Goal: Book appointment/travel/reservation

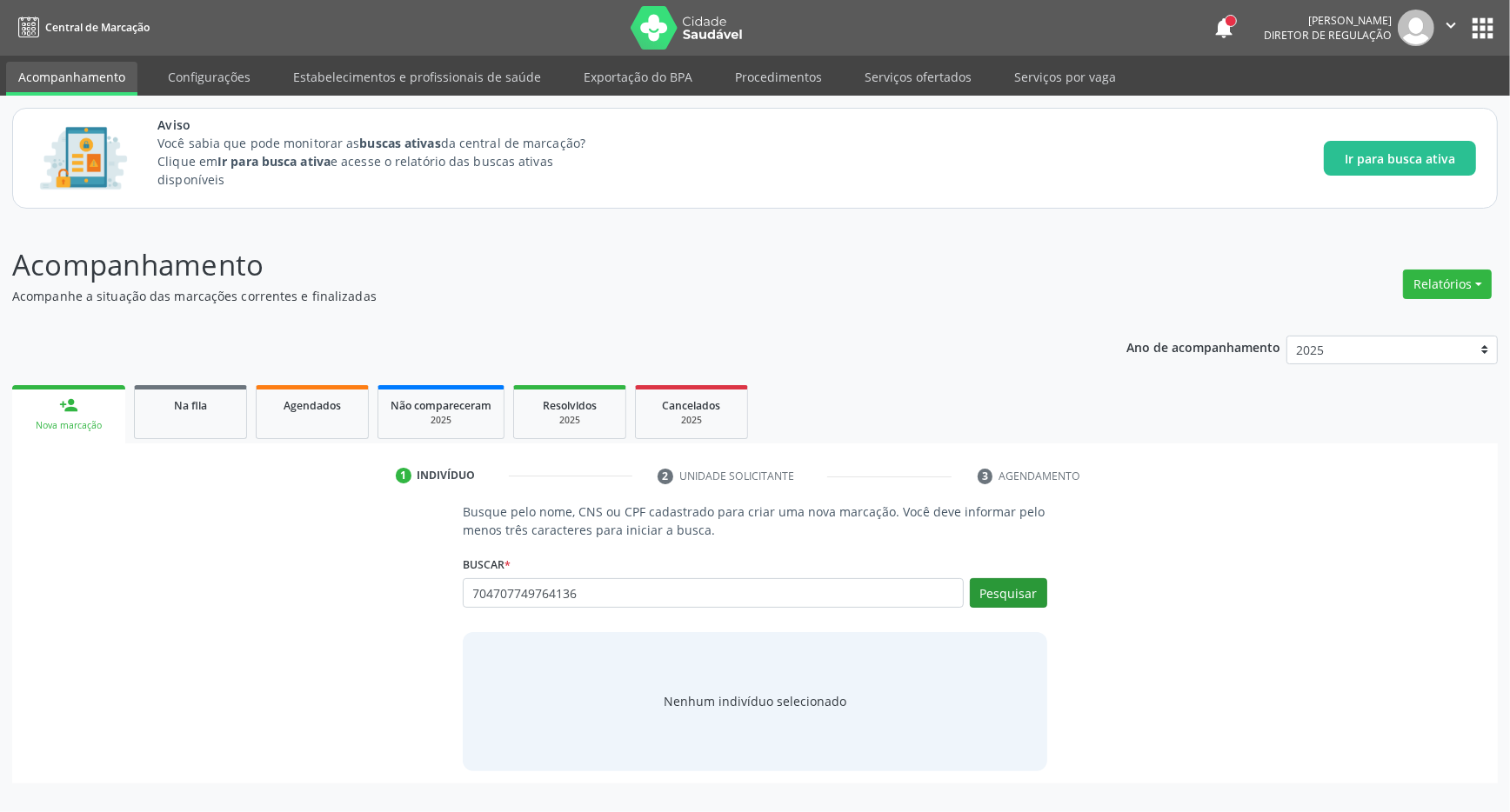
type input "704707749764136"
click at [1020, 591] on button "Pesquisar" at bounding box center [1008, 593] width 77 height 30
type input "704707749764136"
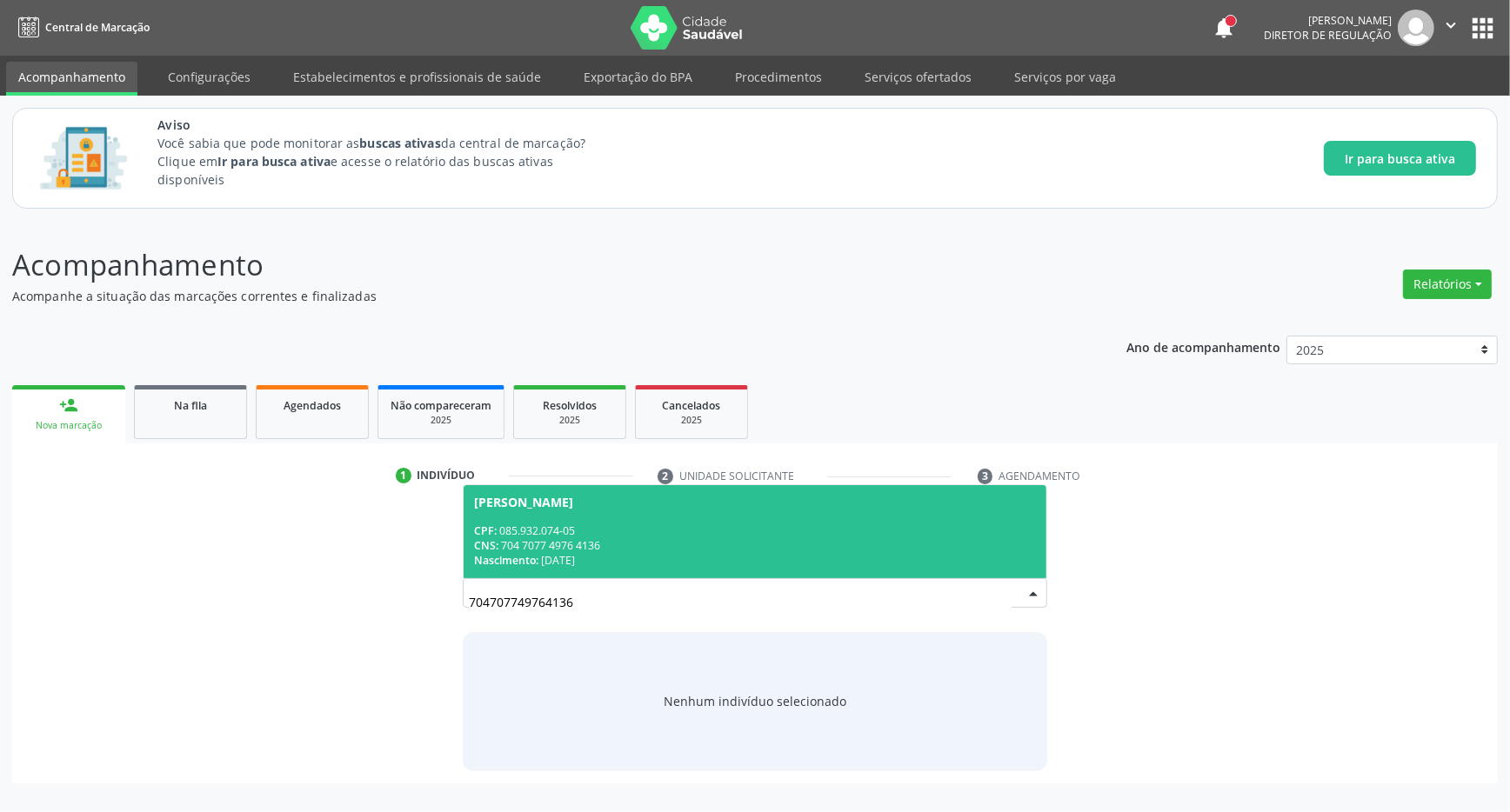
click at [638, 527] on div "CPF: 085.932.074-05" at bounding box center [755, 530] width 562 height 14
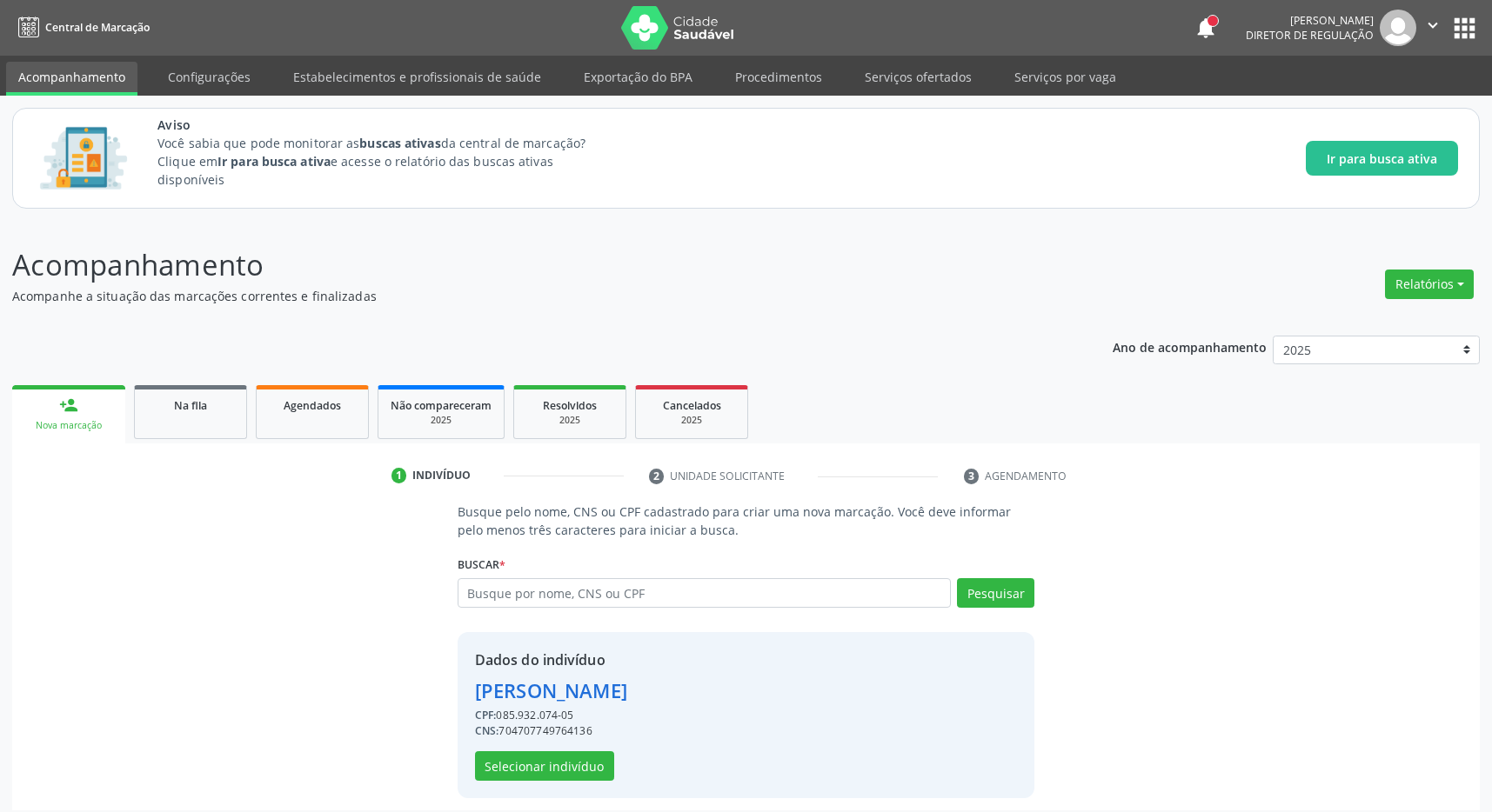
scroll to position [12, 0]
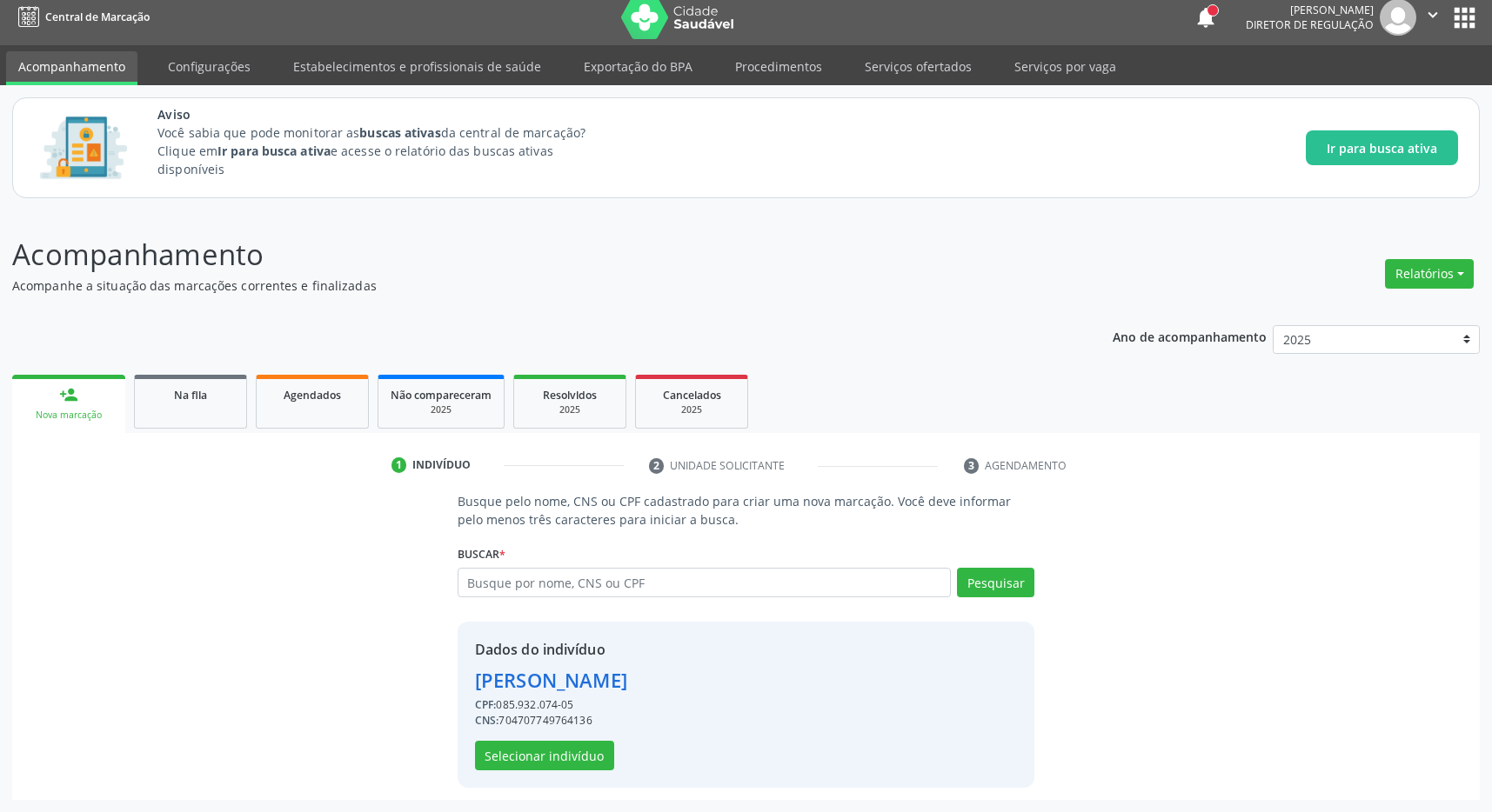
click at [573, 739] on div "Dados do indivíduo [PERSON_NAME] CPF: 085.932.074-05 CNS: 704707749764136 Selec…" at bounding box center [551, 704] width 152 height 131
click at [573, 743] on button "Selecionar indivíduo" at bounding box center [544, 755] width 140 height 30
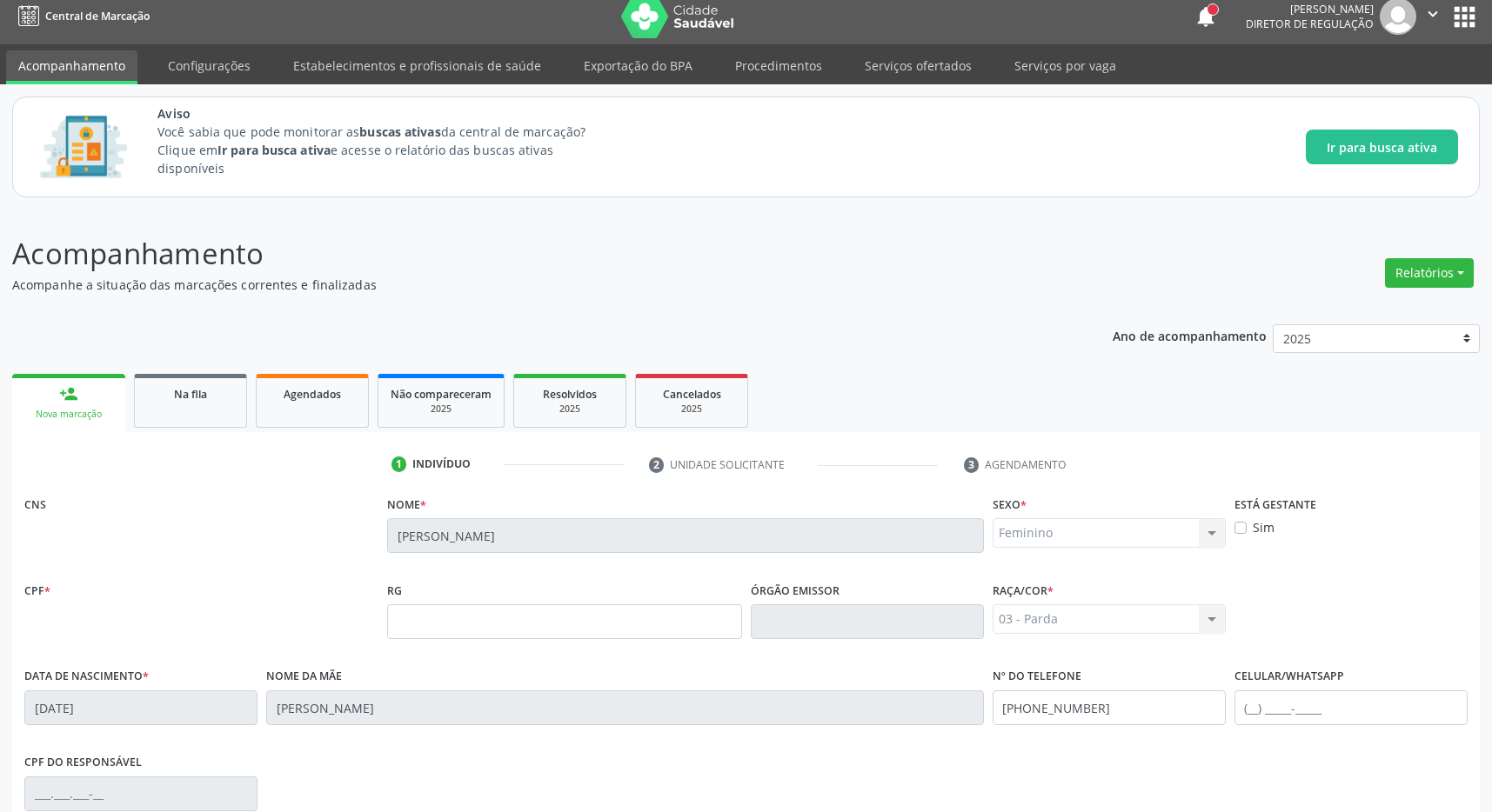
scroll to position [257, 0]
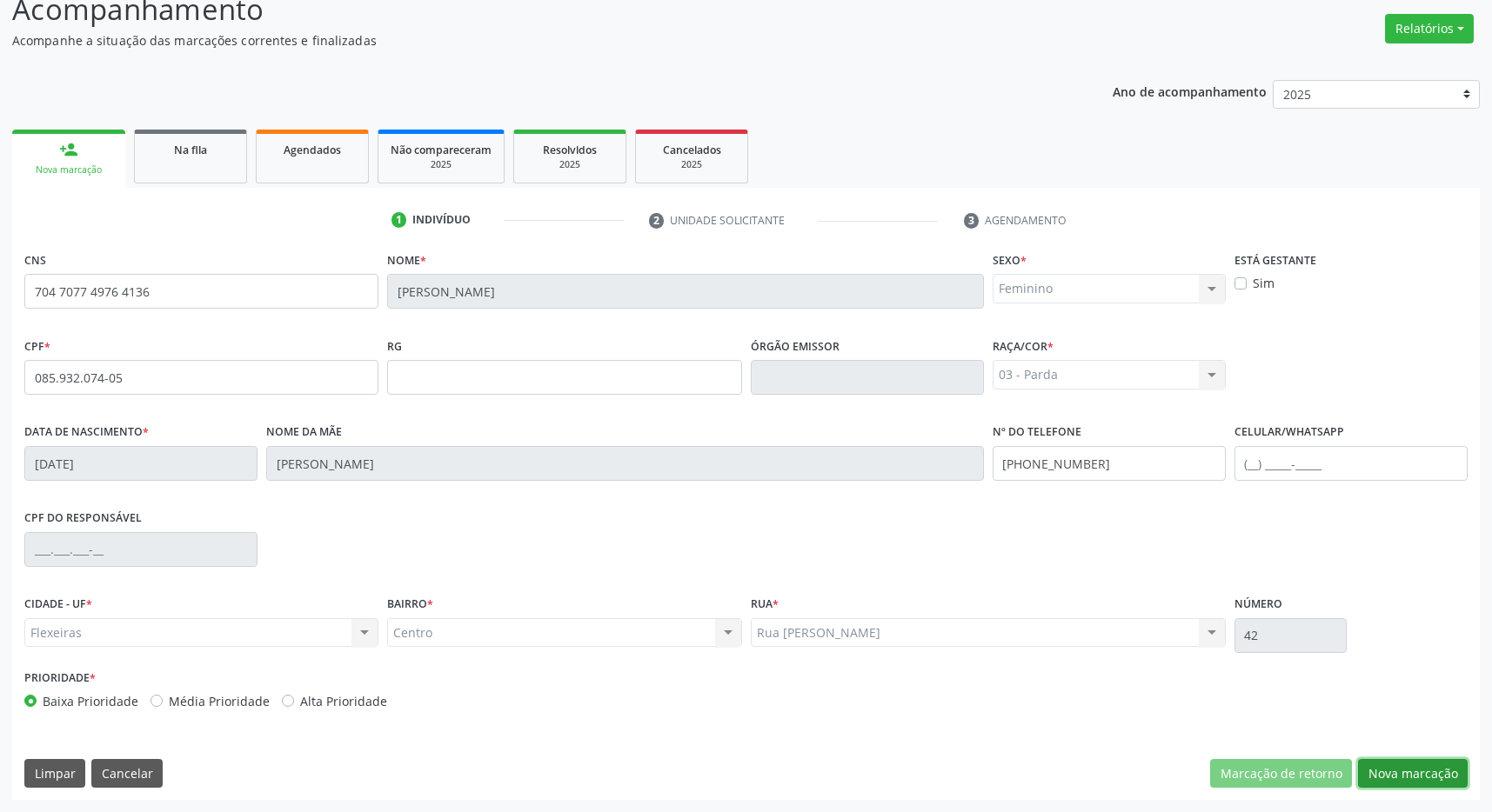
click at [1416, 765] on button "Nova marcação" at bounding box center [1412, 774] width 110 height 30
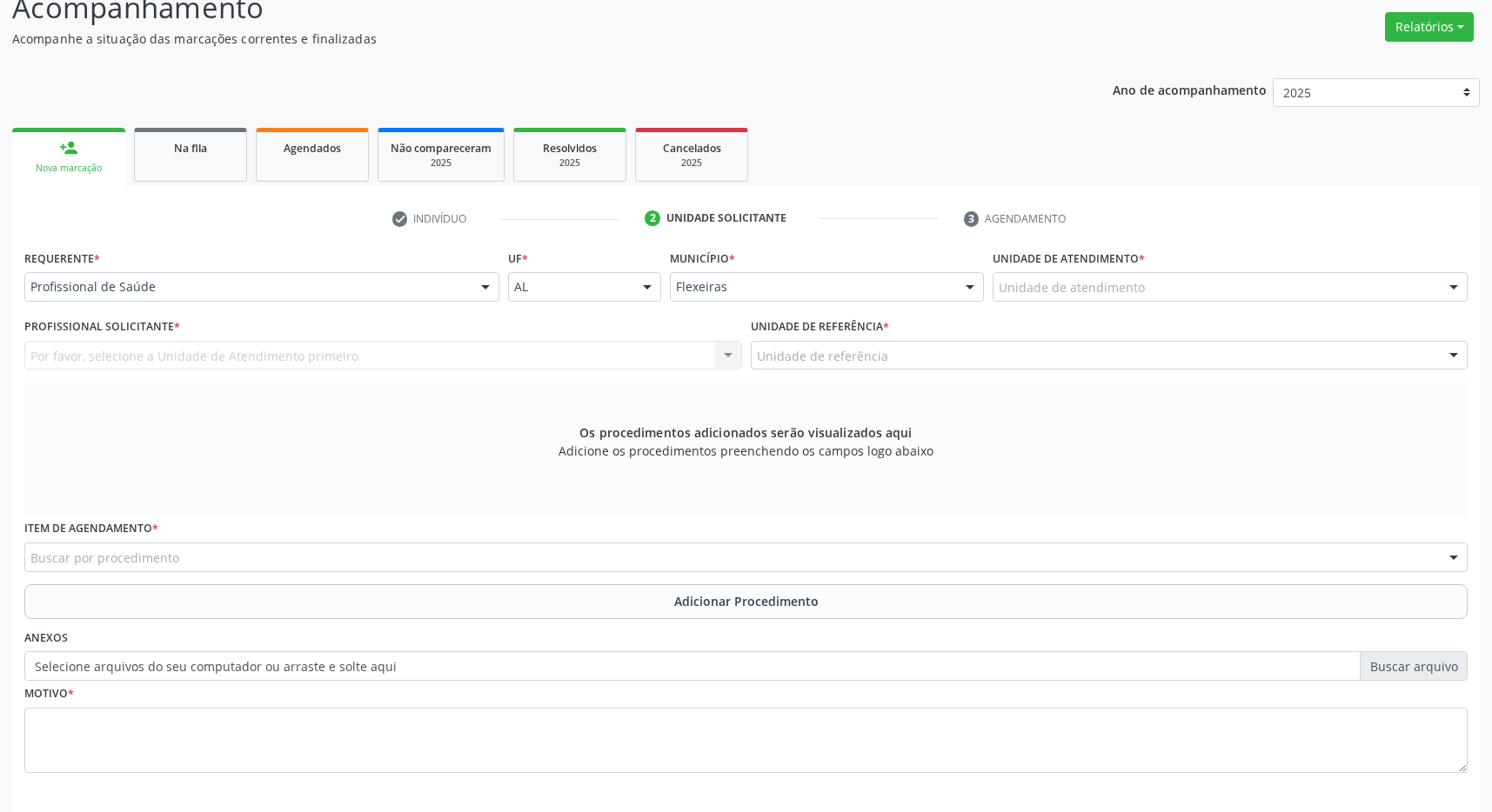
scroll to position [335, 0]
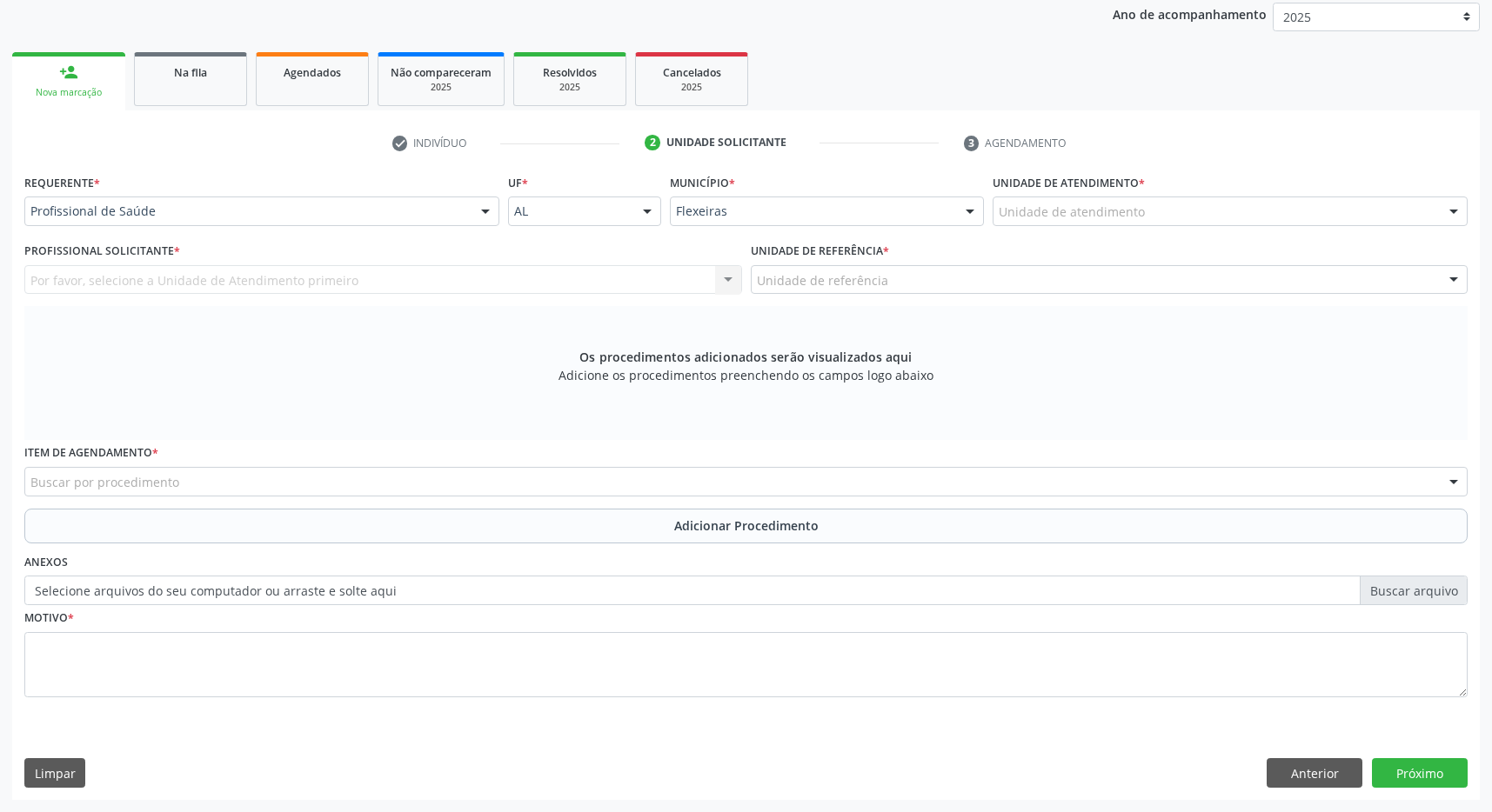
click at [1161, 196] on div "Unidade de atendimento" at bounding box center [1229, 211] width 475 height 30
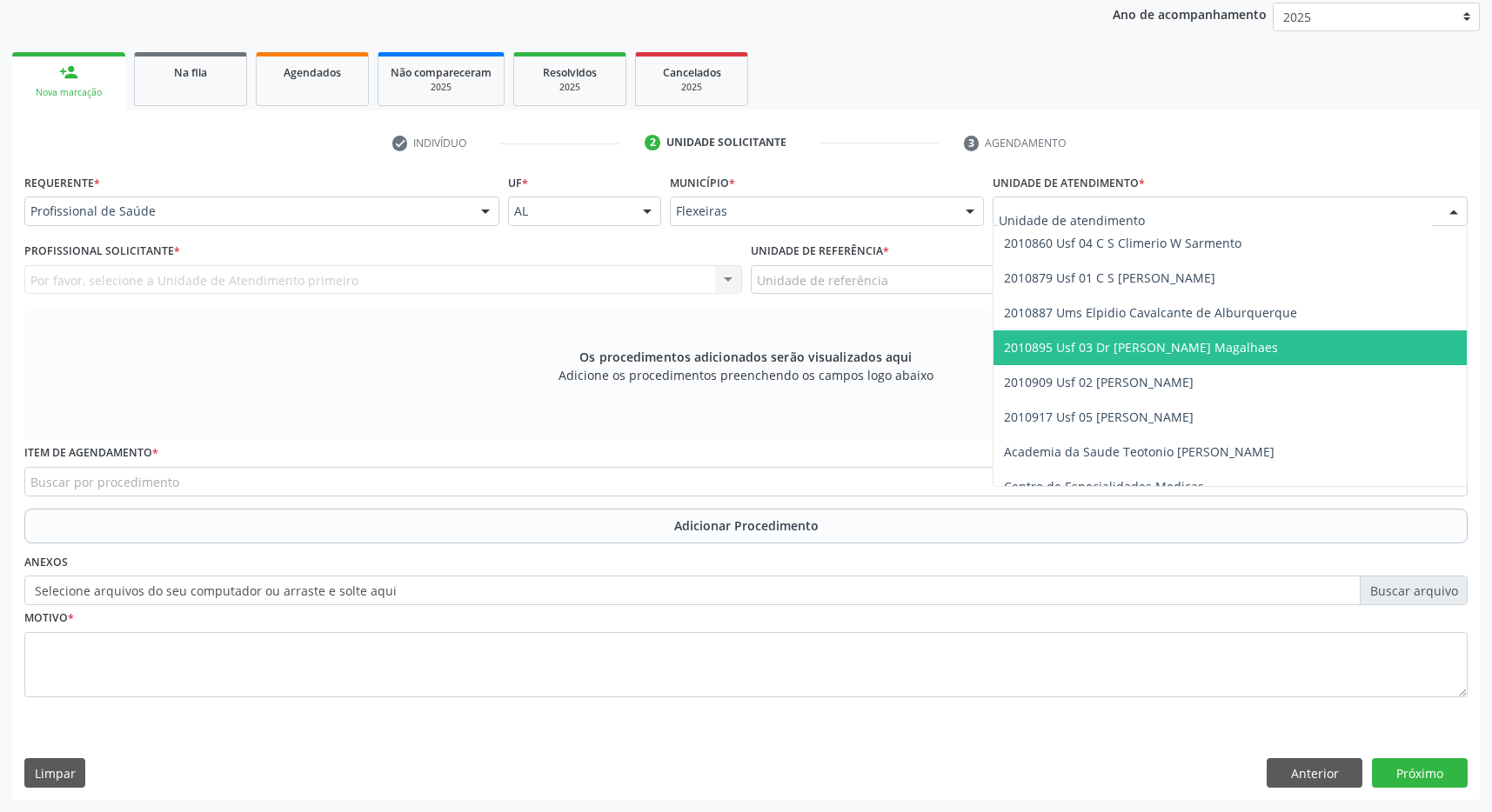
click at [1169, 344] on span "2010895 Usf 03 Dr [PERSON_NAME] Magalhaes" at bounding box center [1141, 346] width 274 height 16
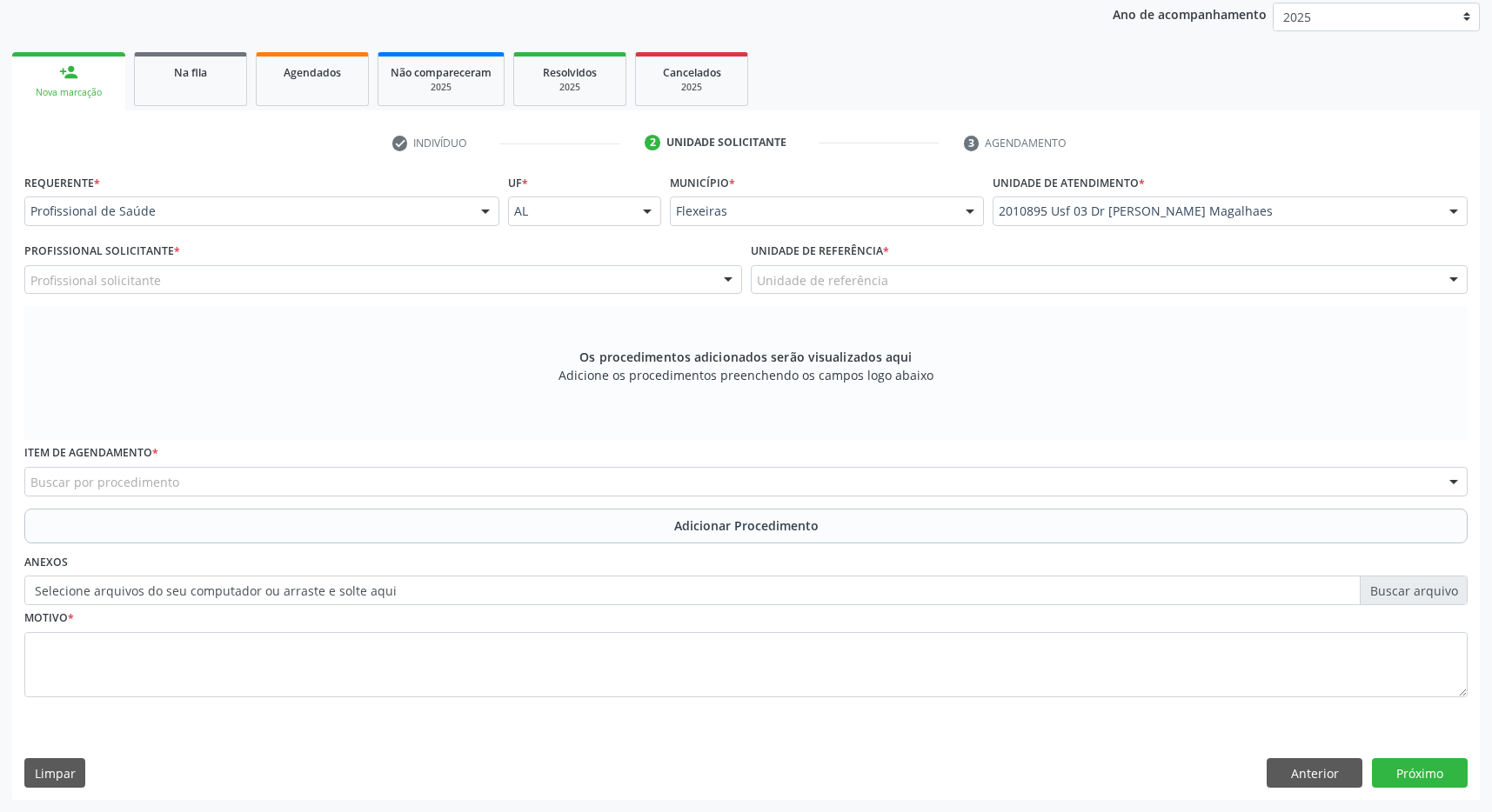
click at [1172, 274] on div "Unidade de referência" at bounding box center [1109, 280] width 717 height 30
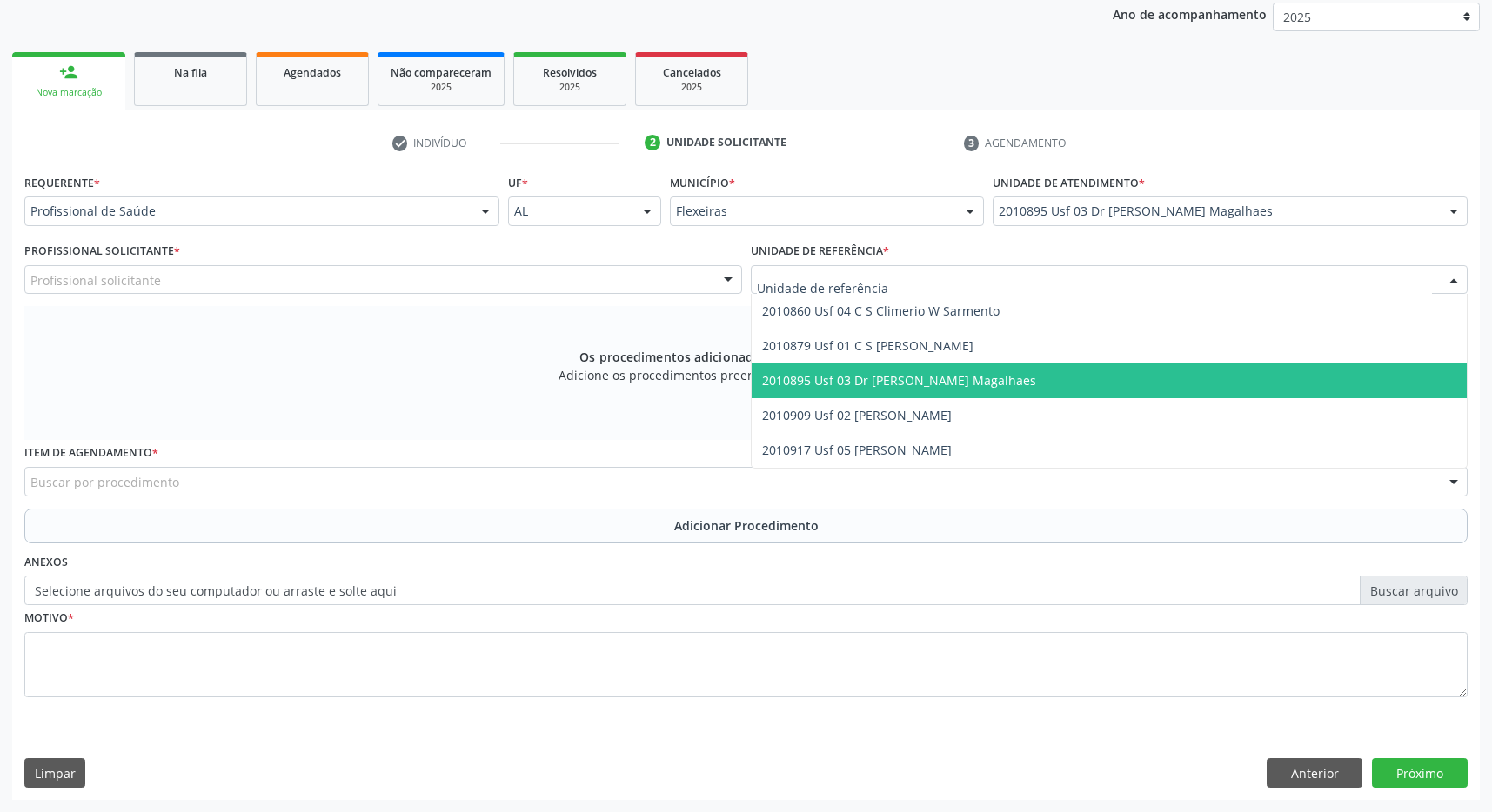
click at [1164, 376] on span "2010895 Usf 03 Dr [PERSON_NAME] Magalhaes" at bounding box center [1110, 381] width 716 height 35
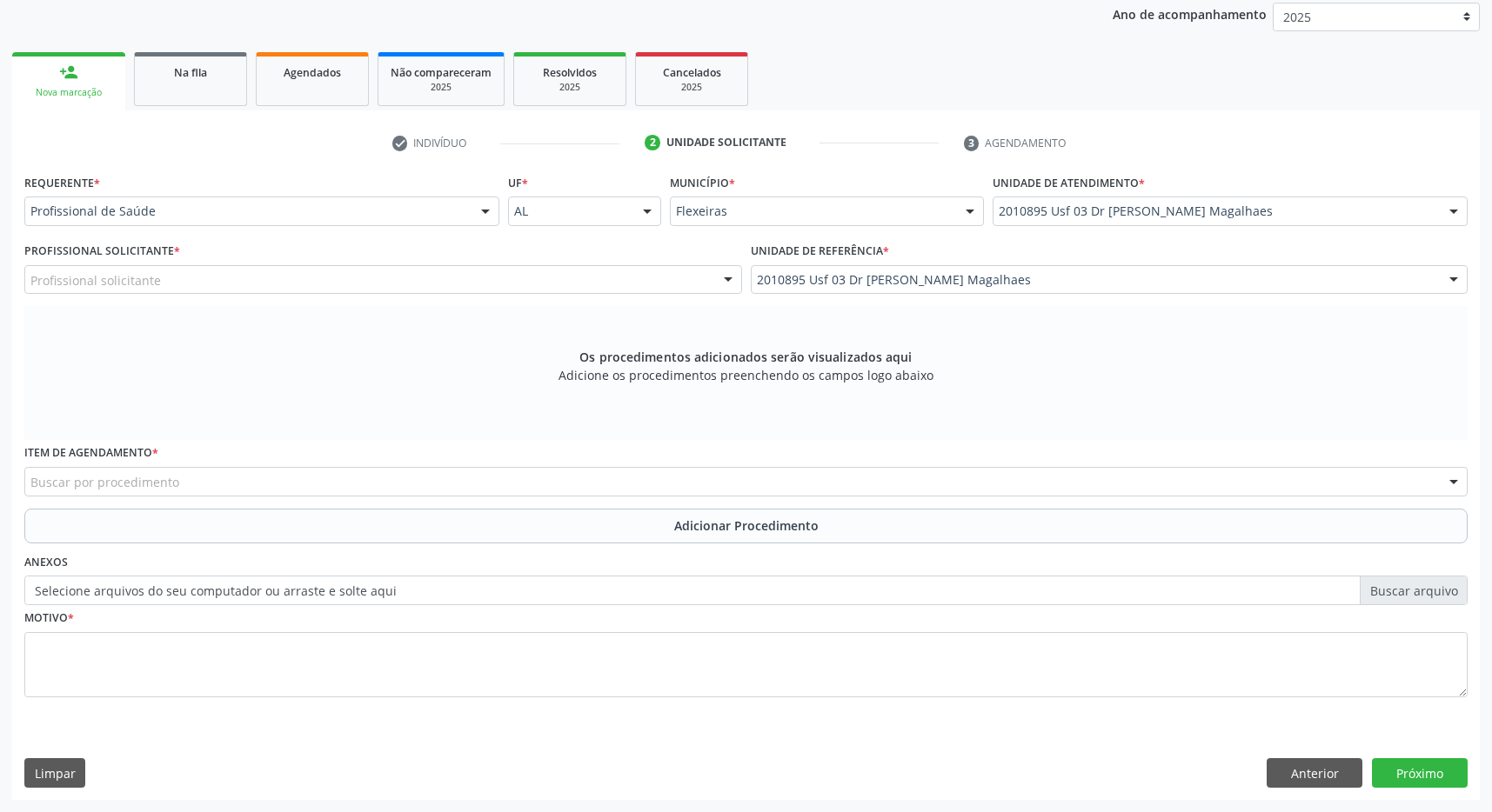
click at [672, 273] on div "Profissional solicitante" at bounding box center [382, 280] width 717 height 30
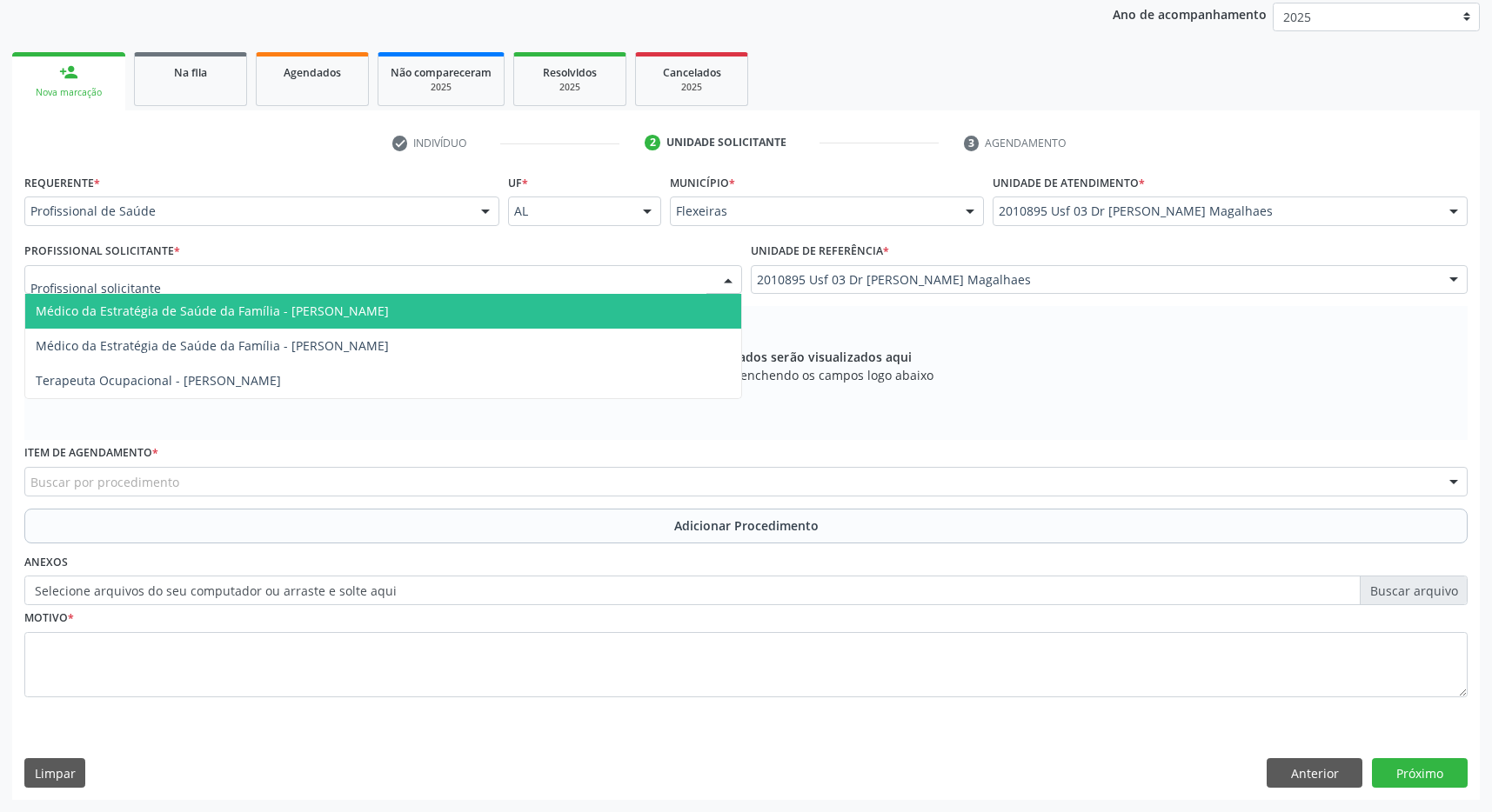
click at [389, 310] on span "Médico da Estratégia de Saúde da Família - [PERSON_NAME]" at bounding box center [212, 310] width 353 height 16
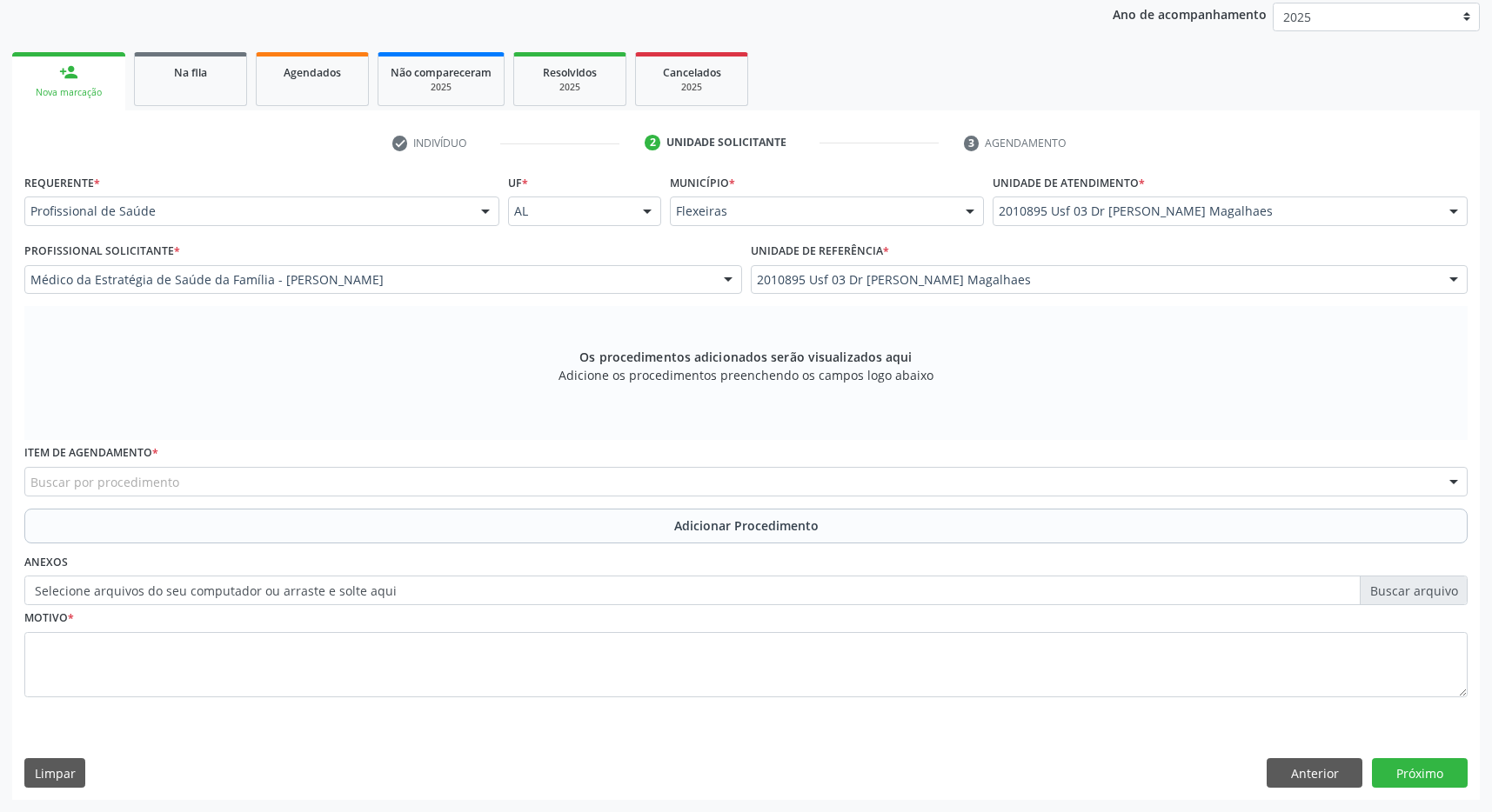
click at [612, 487] on div "Buscar por procedimento" at bounding box center [745, 481] width 1443 height 30
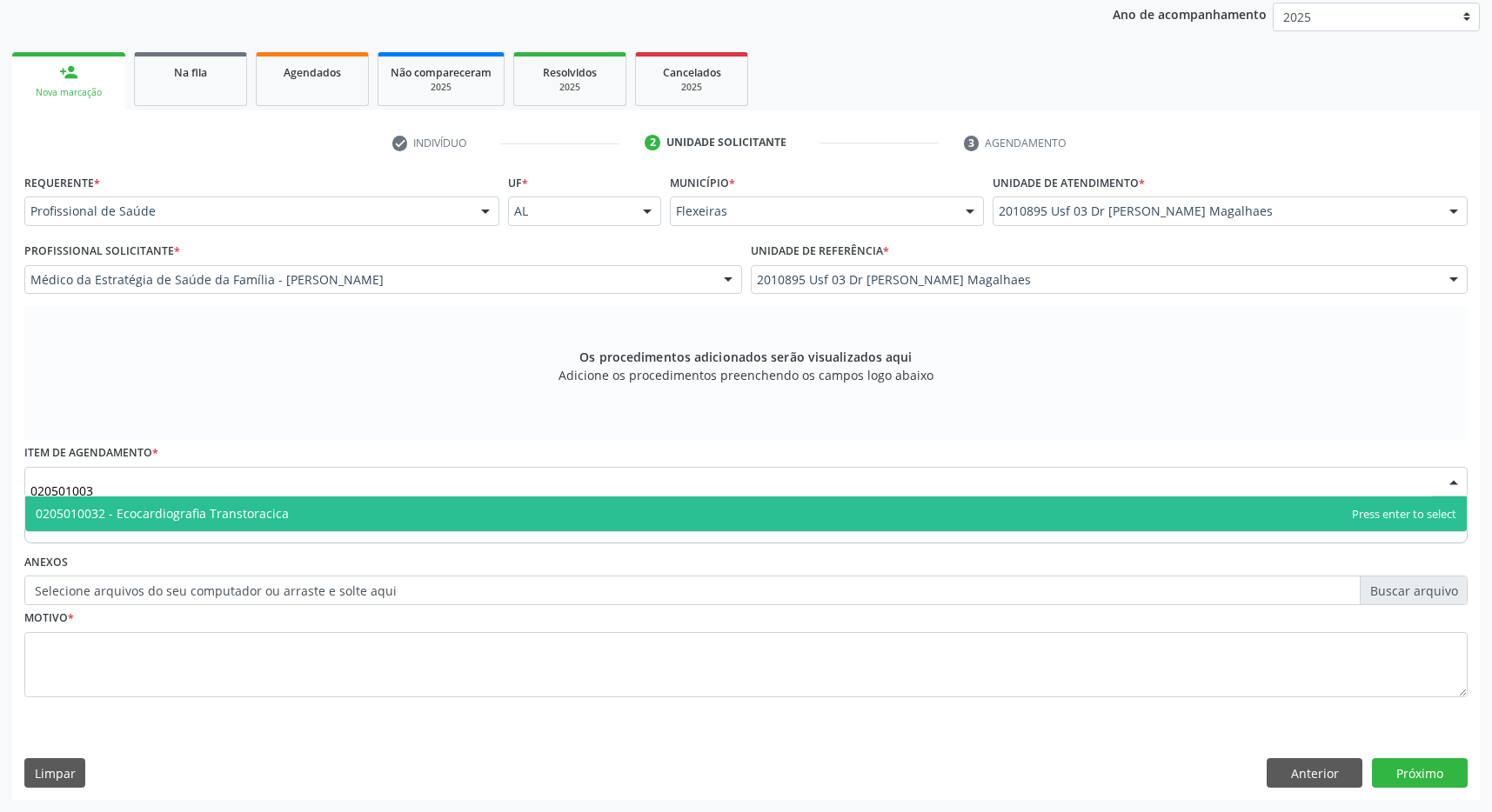
type input "0205010032"
drag, startPoint x: 511, startPoint y: 509, endPoint x: 534, endPoint y: 511, distance: 23.1
click at [511, 508] on span "0205010032 - Ecocardiografia Transtoracica" at bounding box center [745, 514] width 1441 height 35
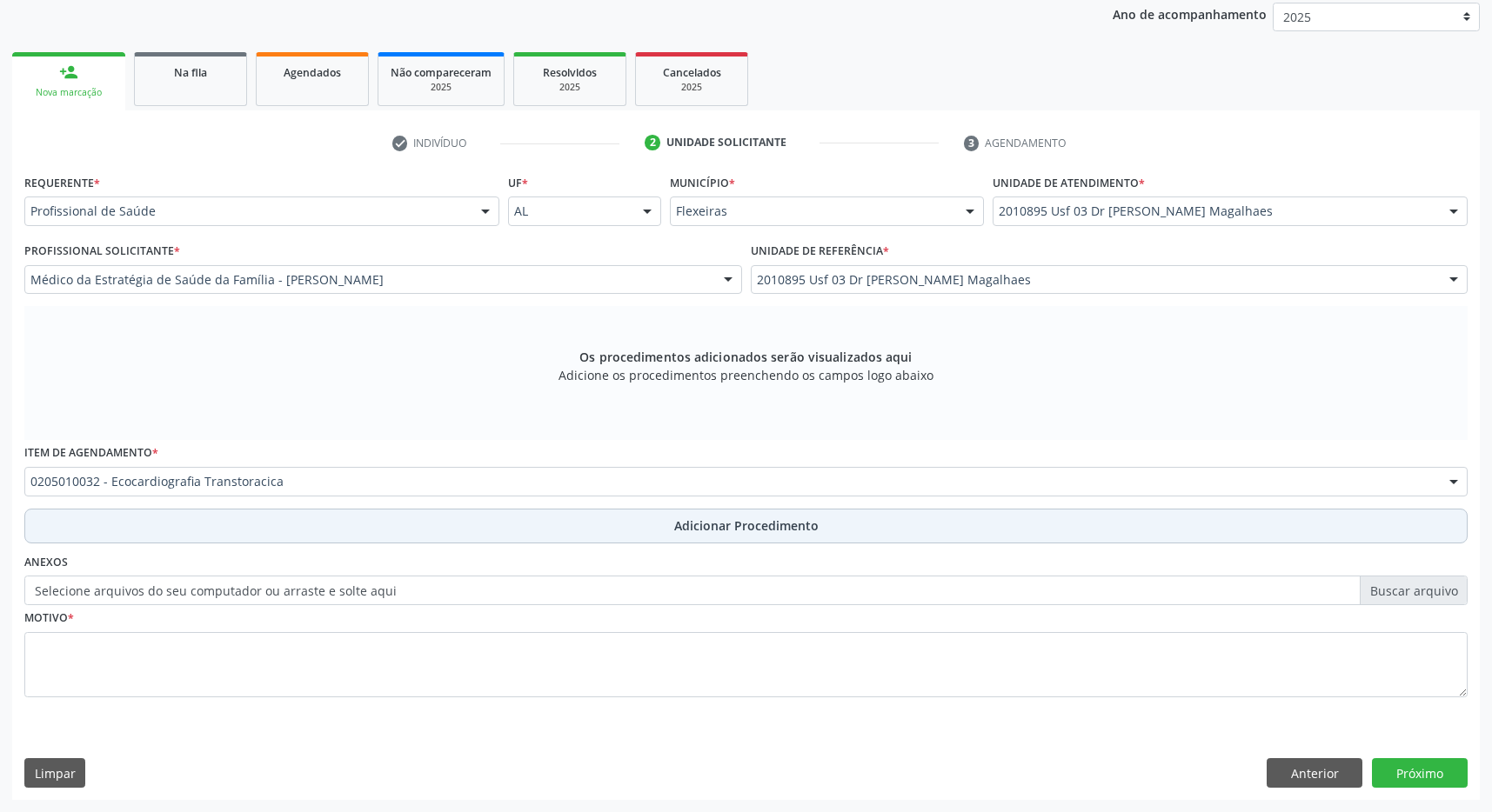
click at [677, 516] on button "Adicionar Procedimento" at bounding box center [745, 526] width 1443 height 35
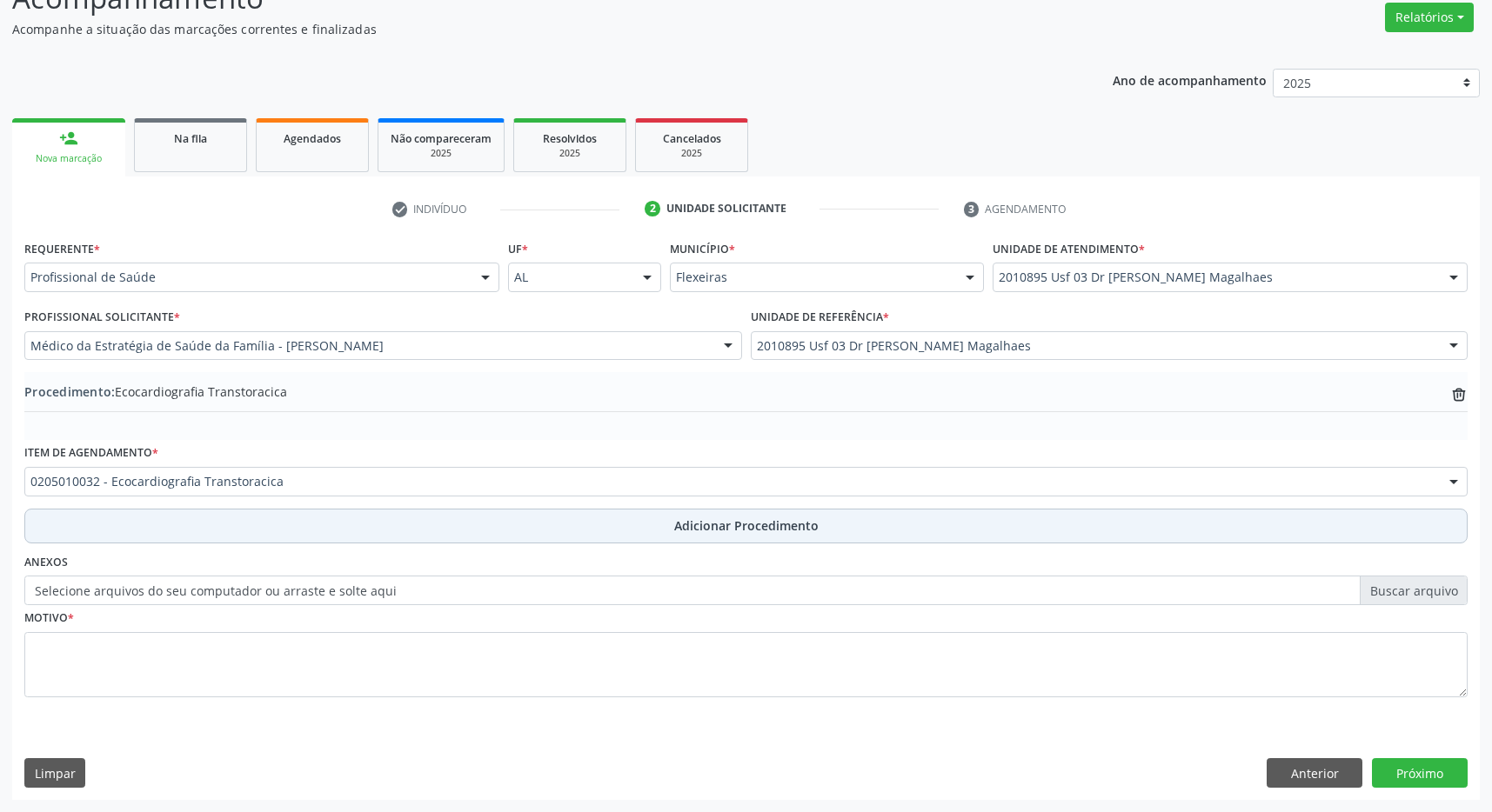
scroll to position [267, 0]
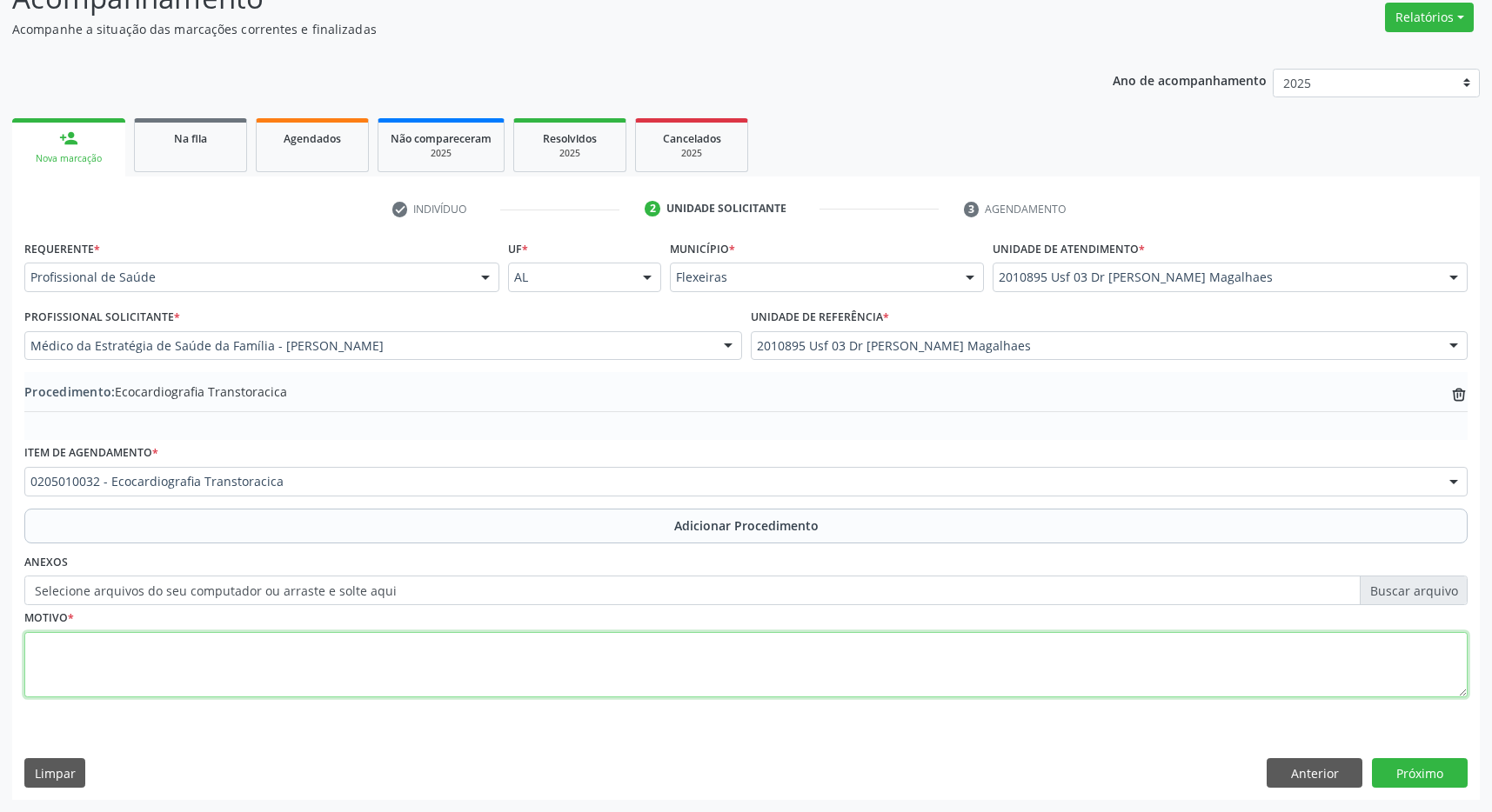
click at [592, 637] on textarea at bounding box center [745, 665] width 1443 height 66
type textarea "baixa voltagem de qrs em [MEDICAL_DATA]"
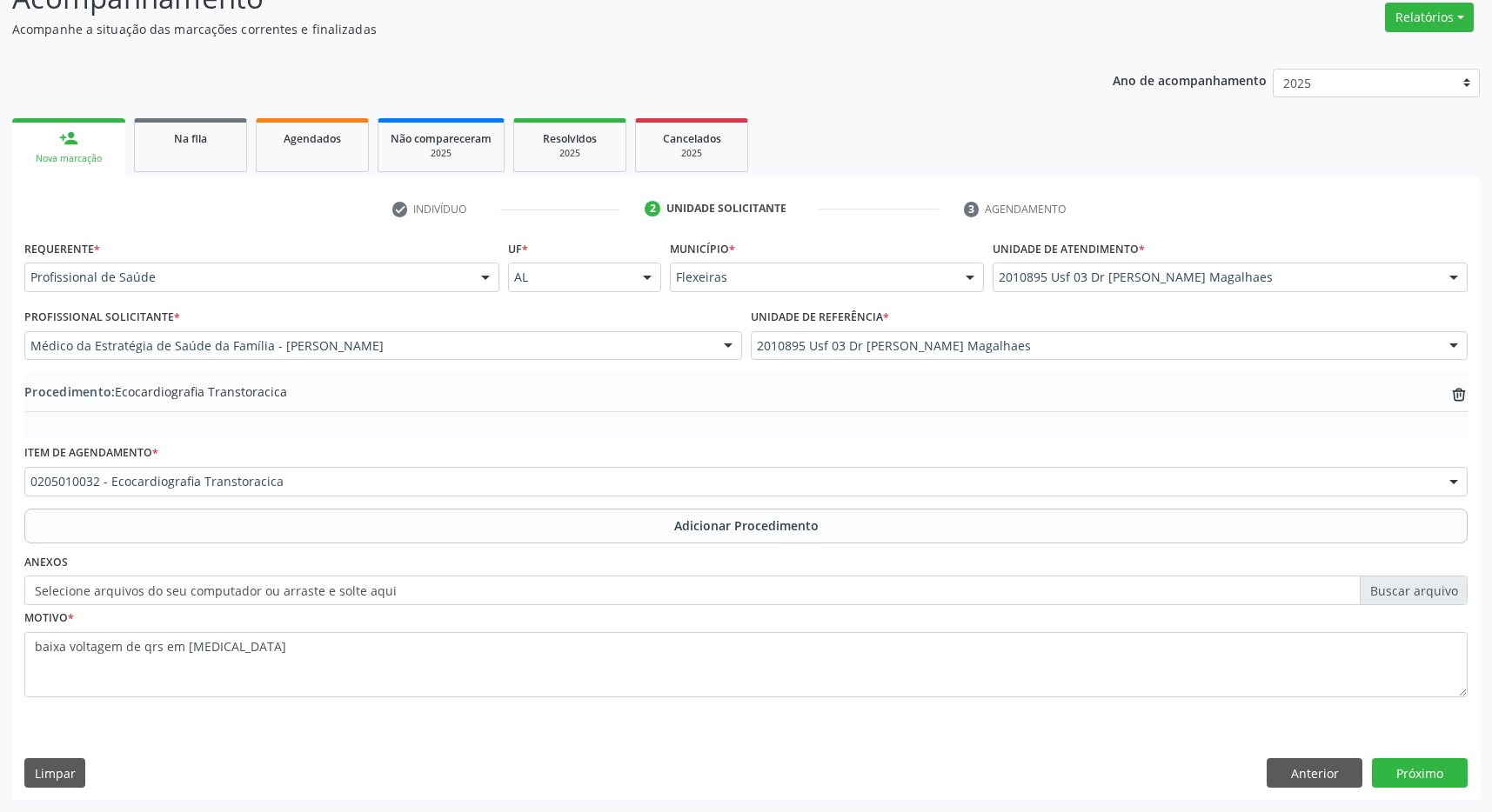
click at [1449, 756] on div "Requerente * Profissional de Saúde Profissional de Saúde Paciente Nenhum result…" at bounding box center [746, 518] width 1467 height 564
click at [1421, 770] on button "Próximo" at bounding box center [1419, 773] width 95 height 30
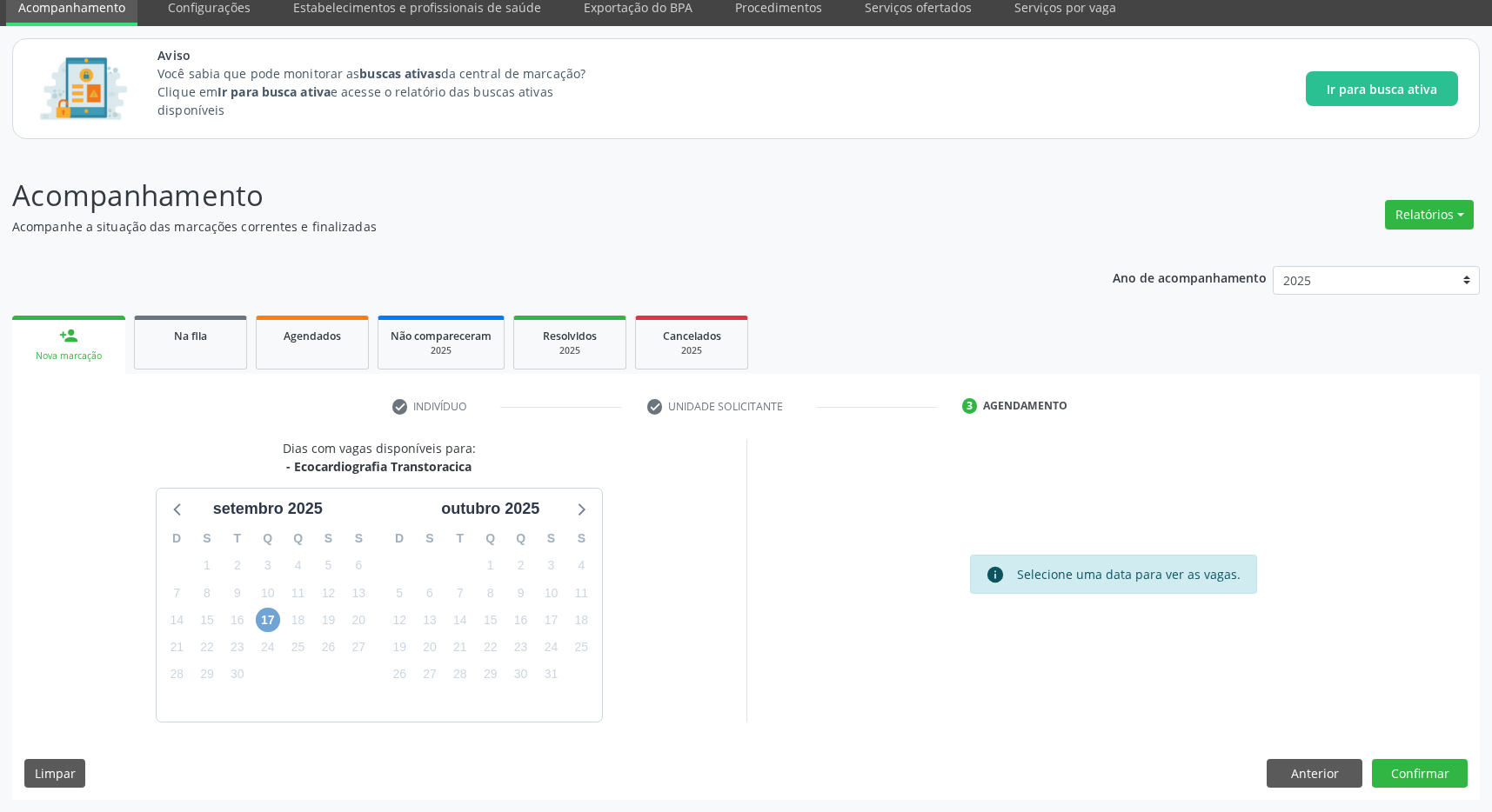
click at [273, 618] on span "17" at bounding box center [268, 620] width 24 height 24
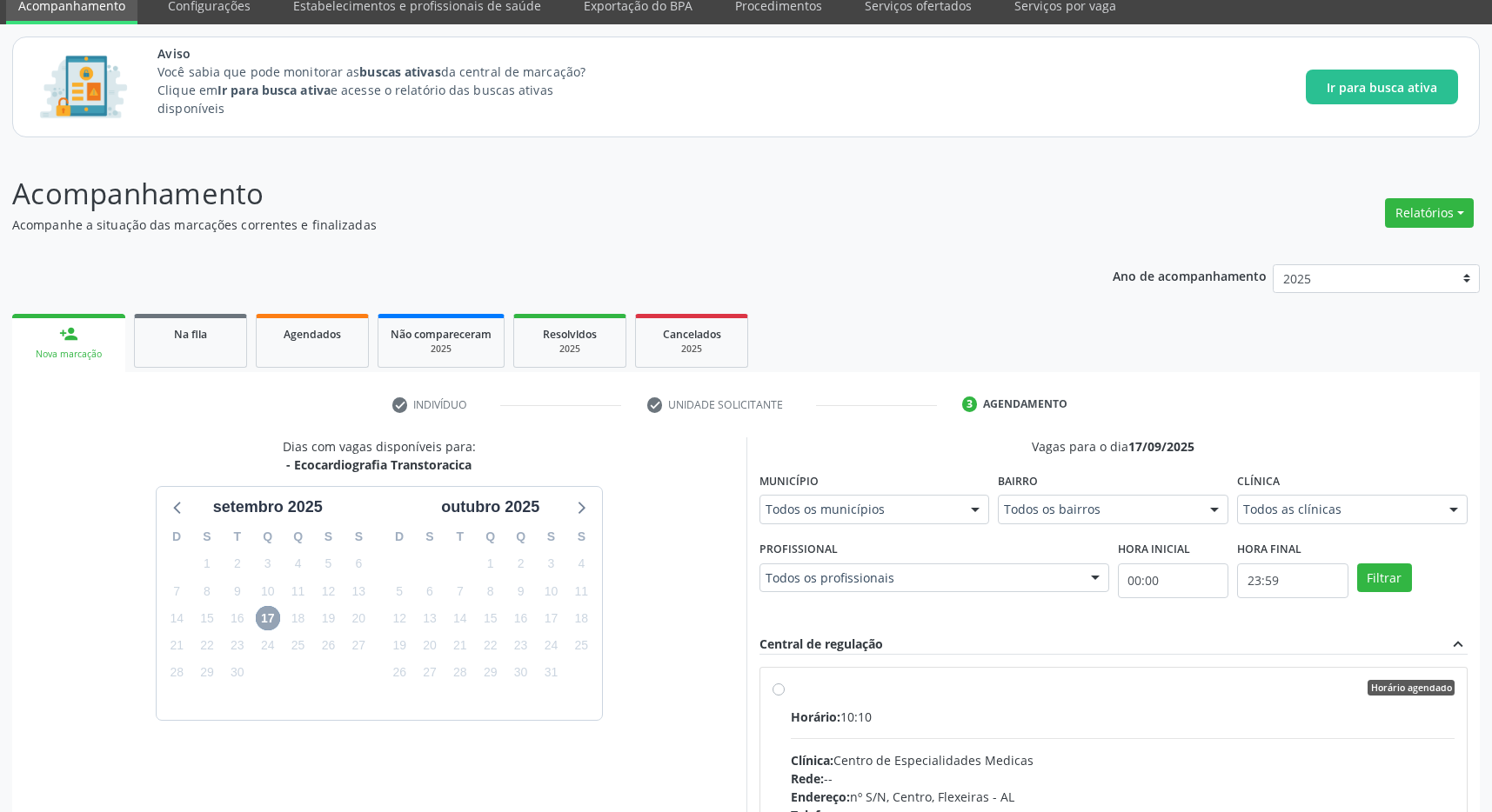
scroll to position [163, 0]
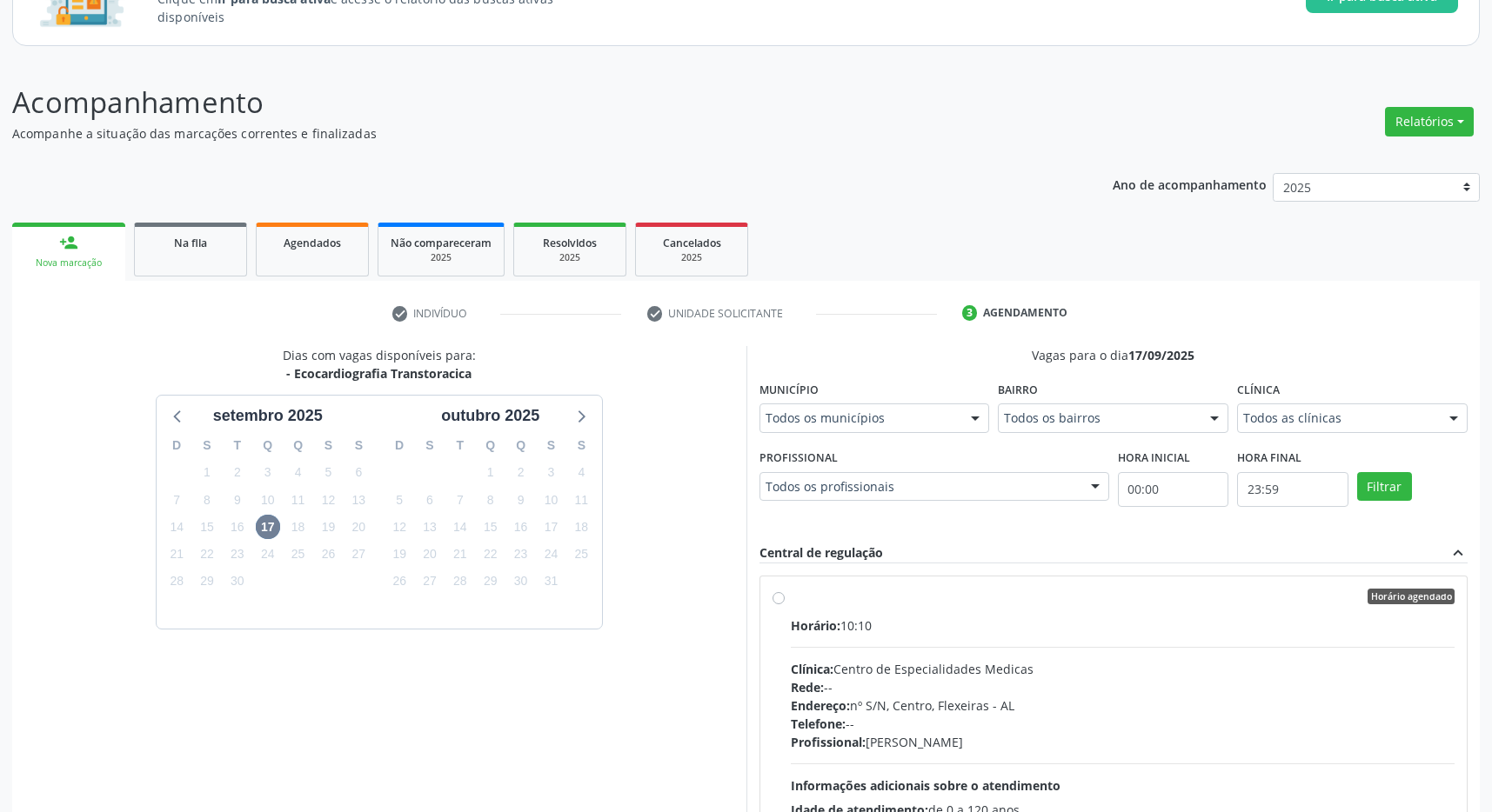
click at [988, 600] on div "Horário agendado" at bounding box center [1122, 596] width 664 height 15
click at [785, 600] on input "Horário agendado Horário: 10:10 Clínica: Centro de Especialidades Medicas Rede:…" at bounding box center [778, 596] width 13 height 15
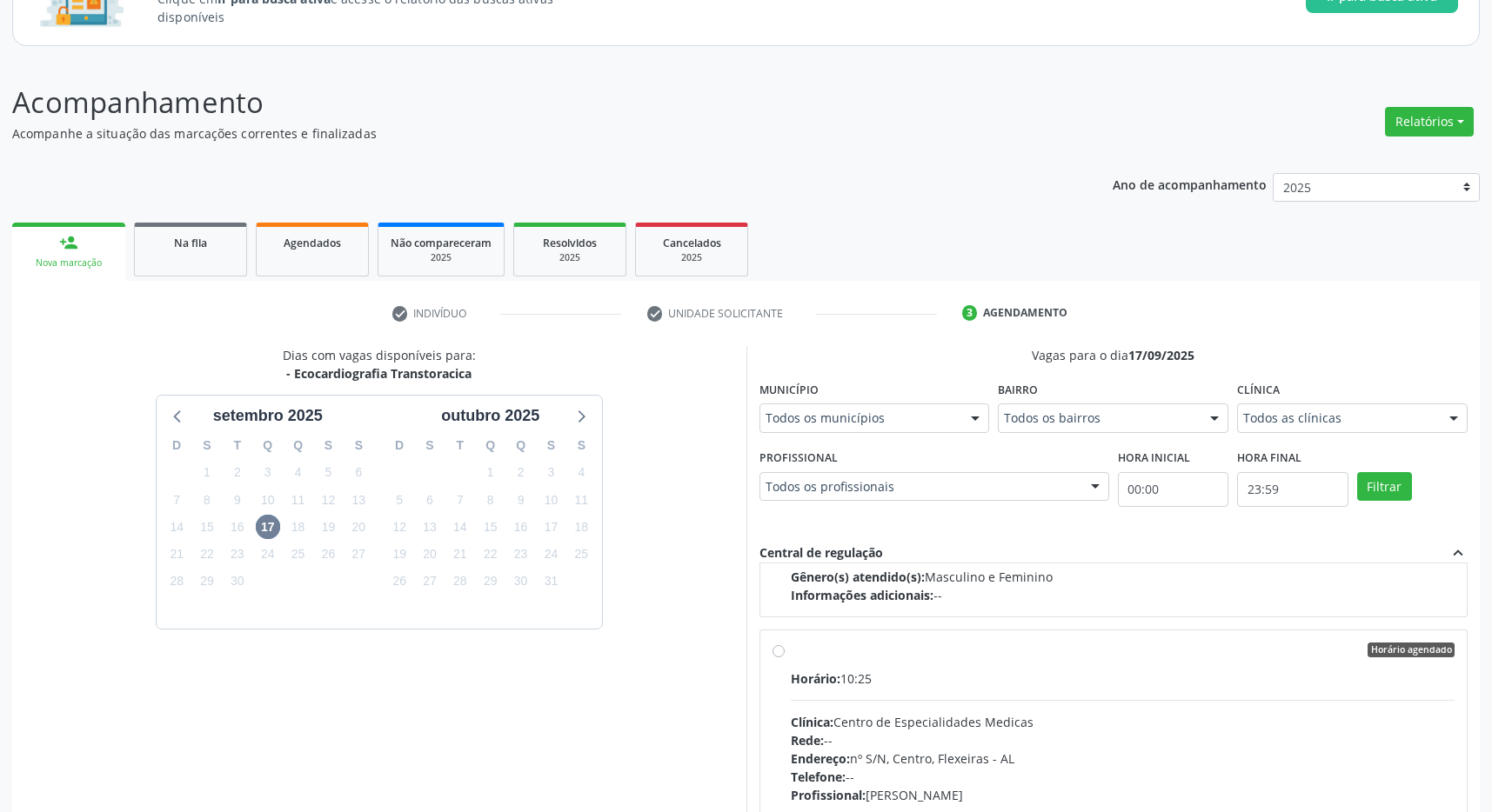
click at [1009, 681] on div "Horário: 10:25" at bounding box center [1122, 678] width 664 height 18
click at [785, 658] on input "Horário agendado Horário: 10:25 Clínica: Centro de Especialidades Medicas Rede:…" at bounding box center [778, 650] width 13 height 15
radio input "false"
radio input "true"
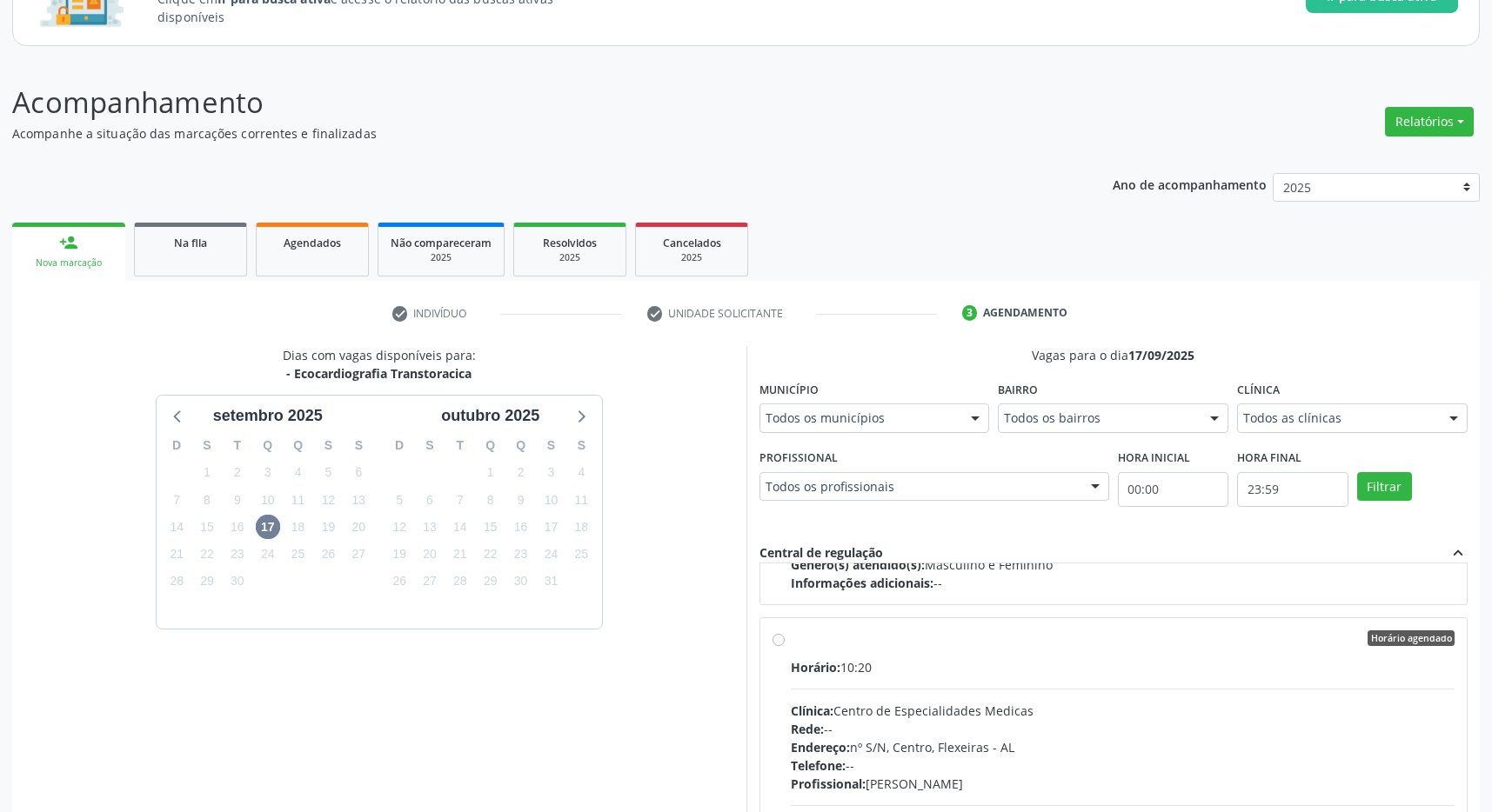
scroll to position [469, 0]
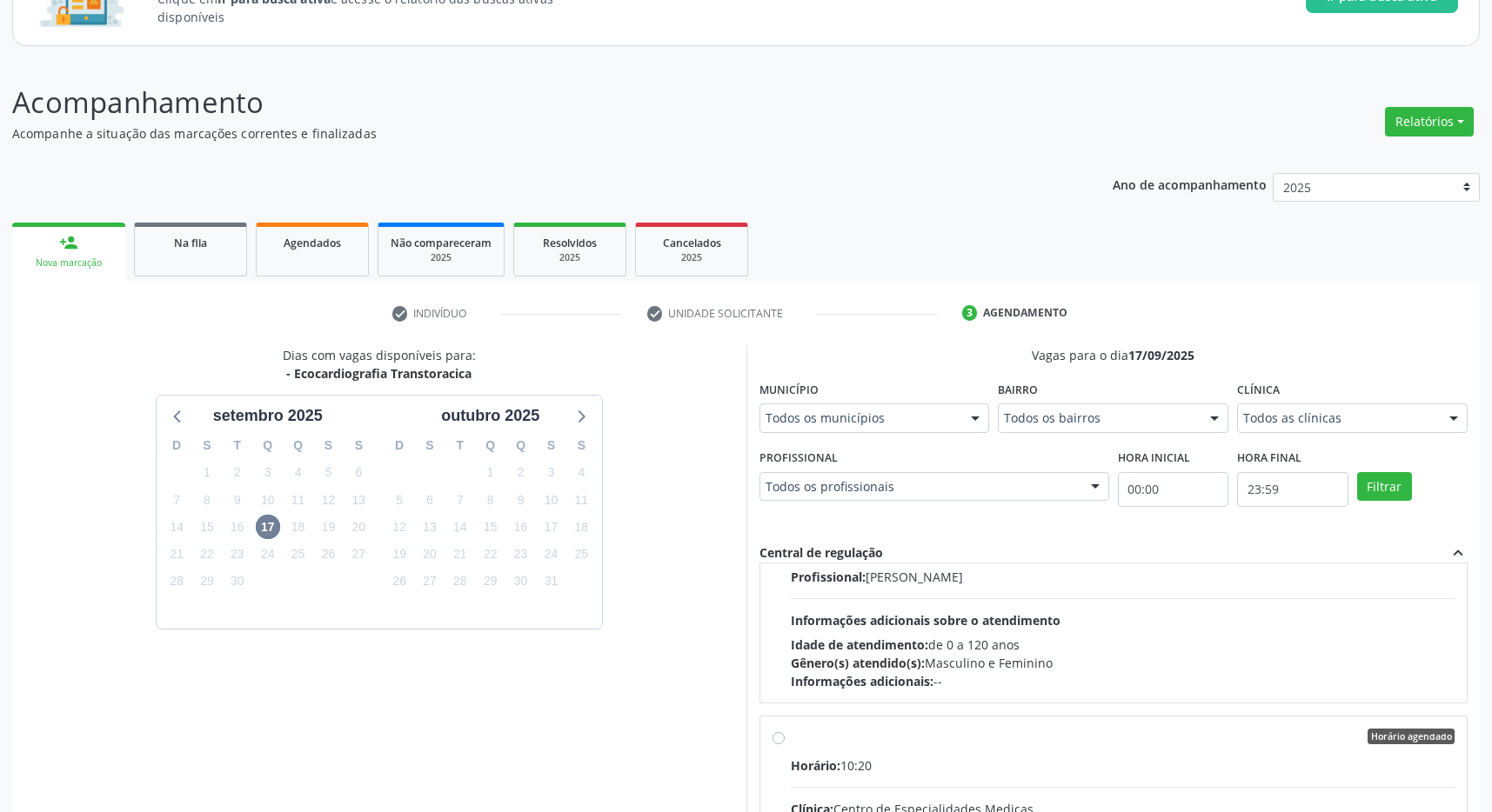
click at [992, 744] on div "Horário agendado" at bounding box center [1122, 736] width 664 height 15
click at [785, 744] on input "Horário agendado Horário: 10:20 Clínica: Centro de Especialidades Medicas Rede:…" at bounding box center [778, 736] width 13 height 15
radio input "true"
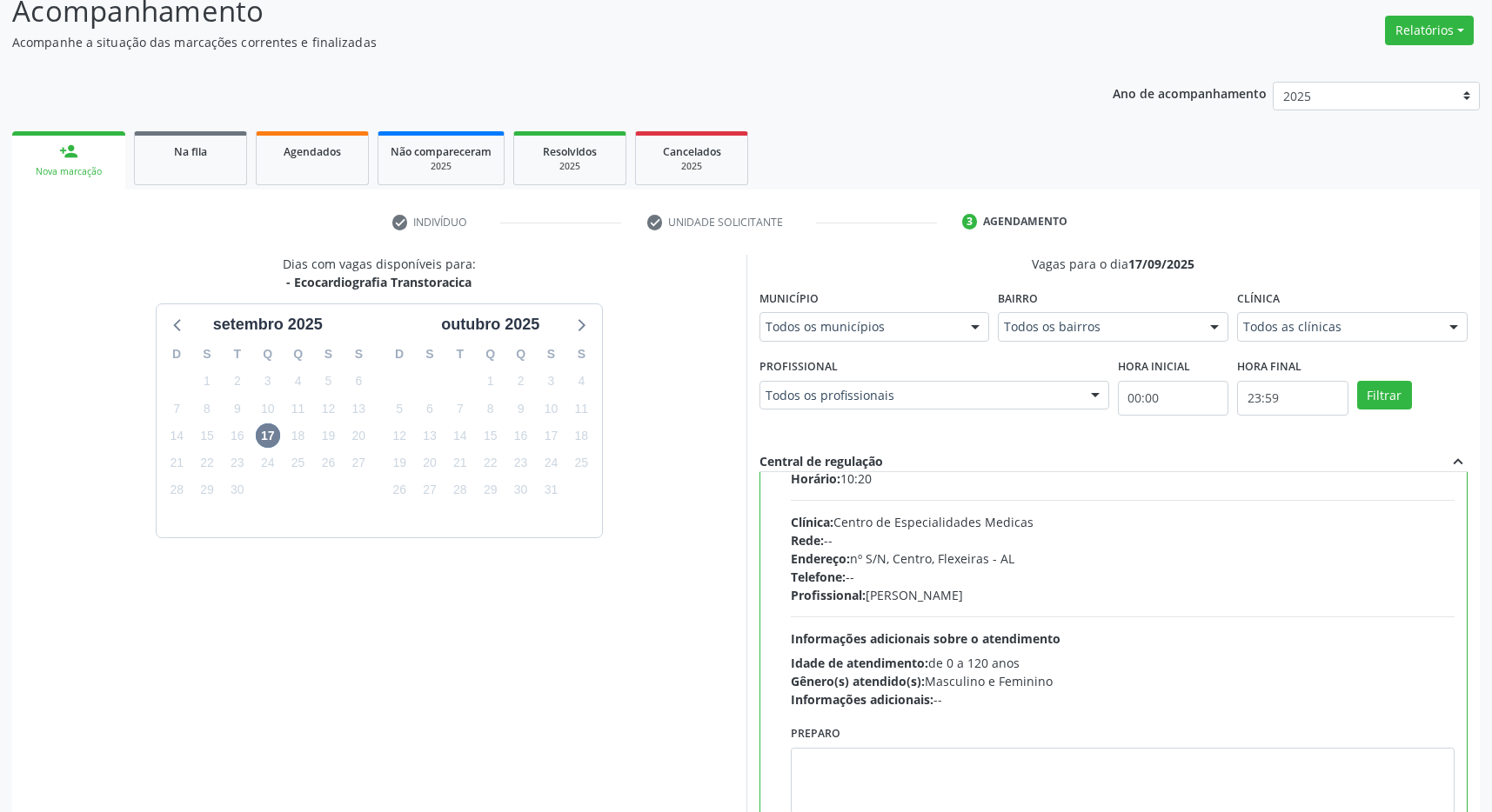
scroll to position [568, 0]
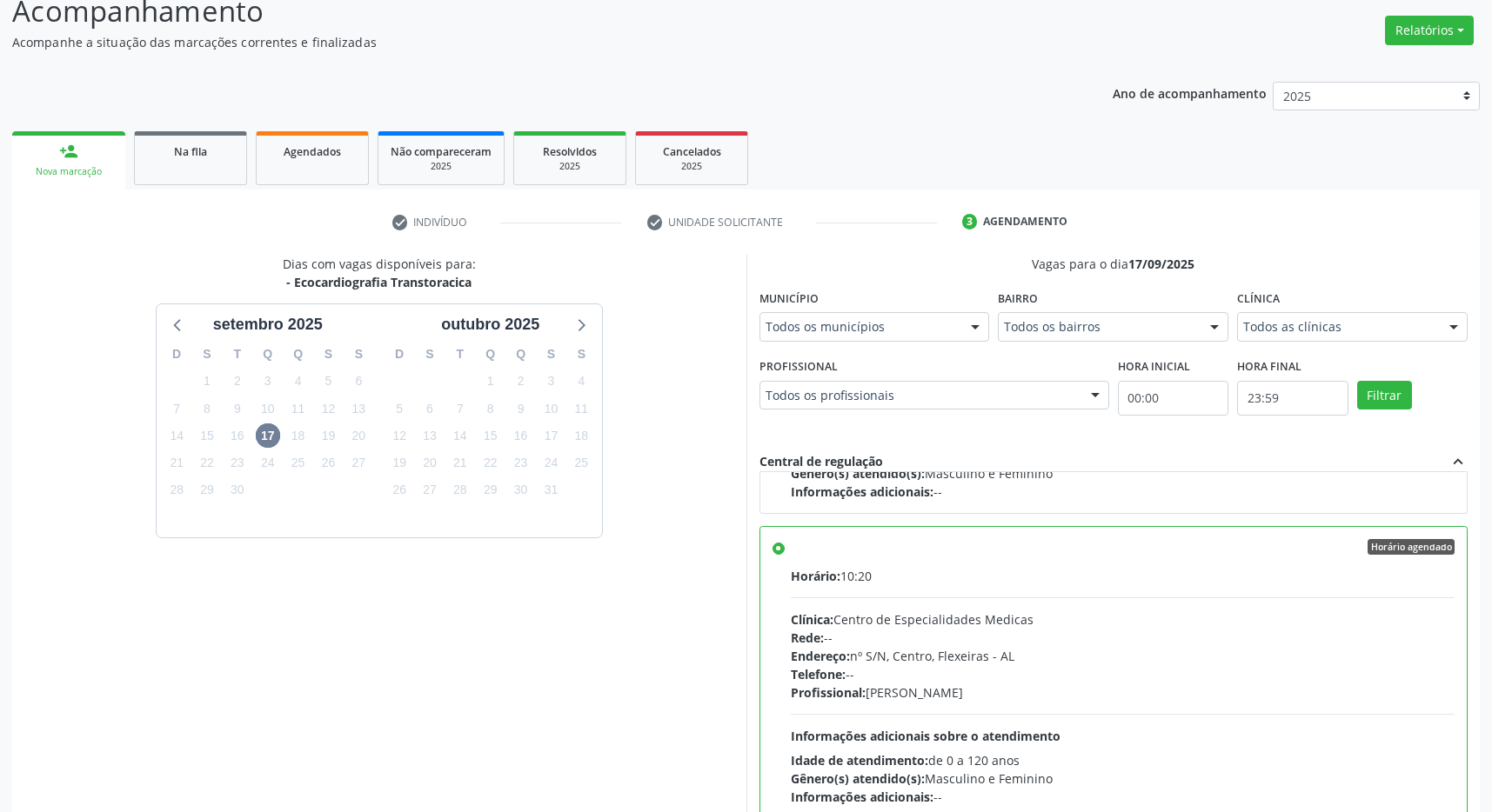
click at [1170, 585] on div "Horário: 10:20" at bounding box center [1122, 575] width 664 height 18
click at [785, 554] on input "Horário agendado Horário: 10:20 Clínica: Centro de Especialidades Medicas Rede:…" at bounding box center [778, 546] width 13 height 15
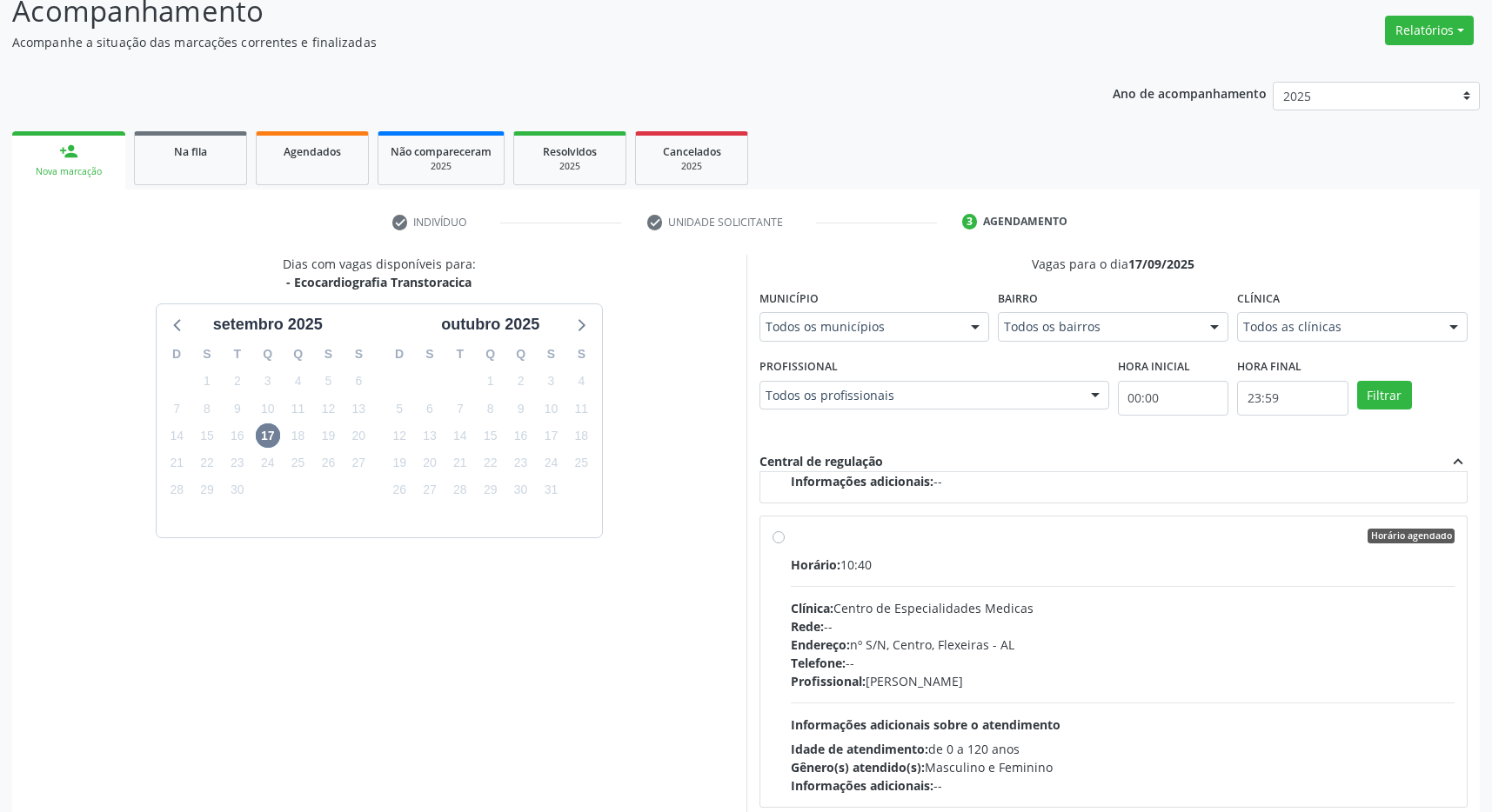
scroll to position [353, 0]
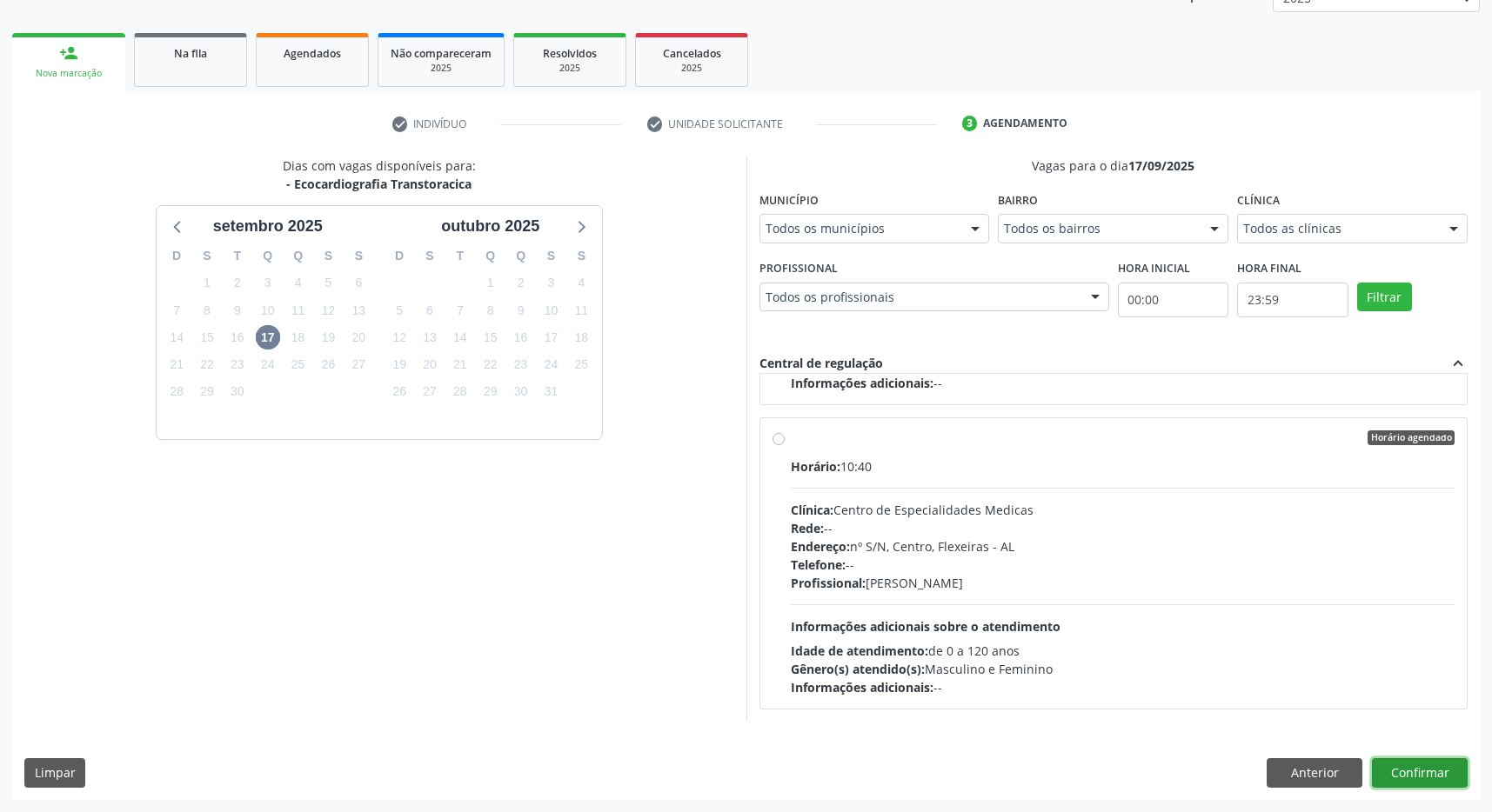
click at [1425, 782] on button "Confirmar" at bounding box center [1419, 773] width 95 height 30
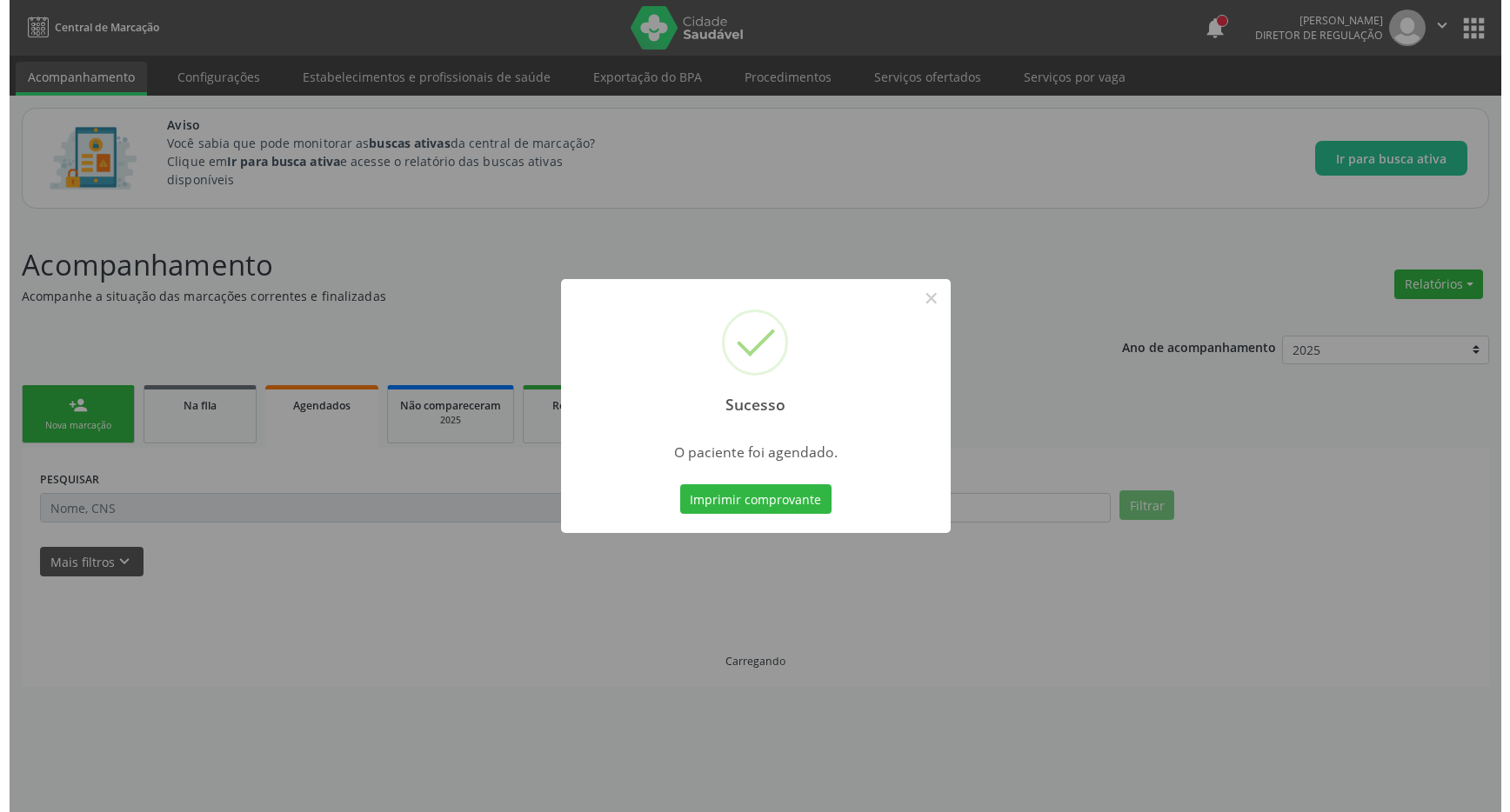
scroll to position [0, 0]
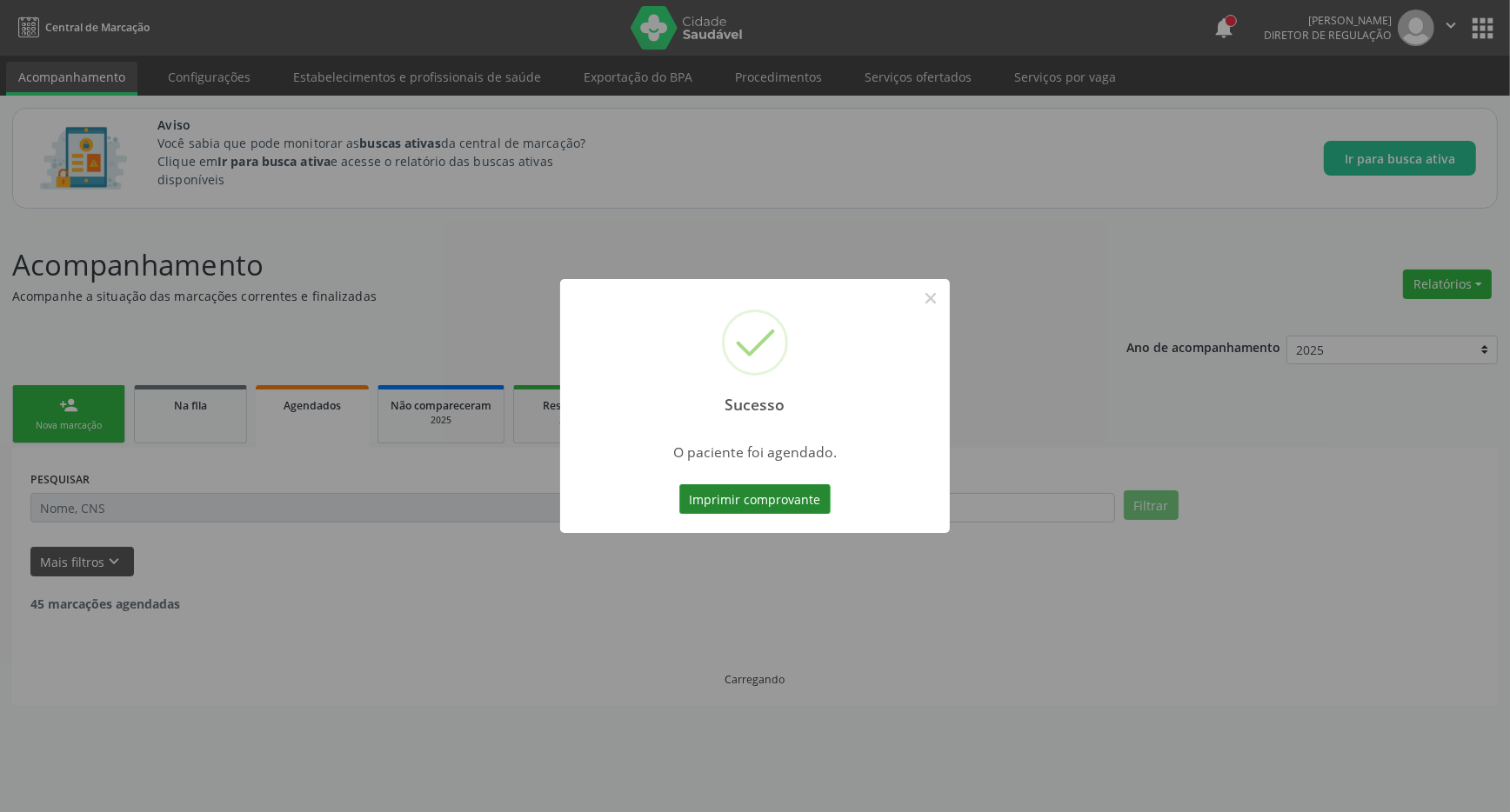
click at [764, 504] on button "Imprimir comprovante" at bounding box center [755, 498] width 151 height 30
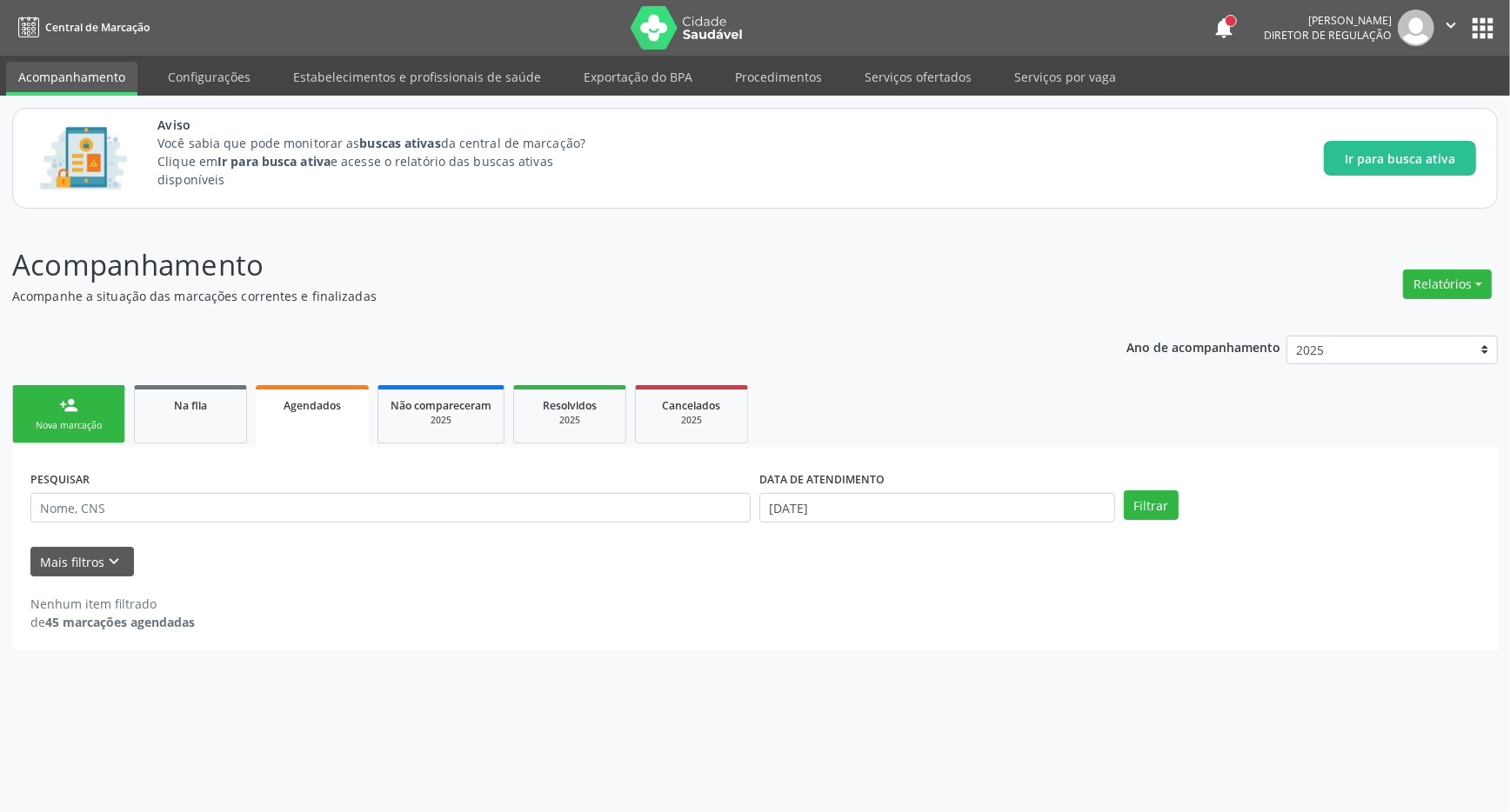
click at [1483, 24] on button "apps" at bounding box center [1482, 29] width 31 height 31
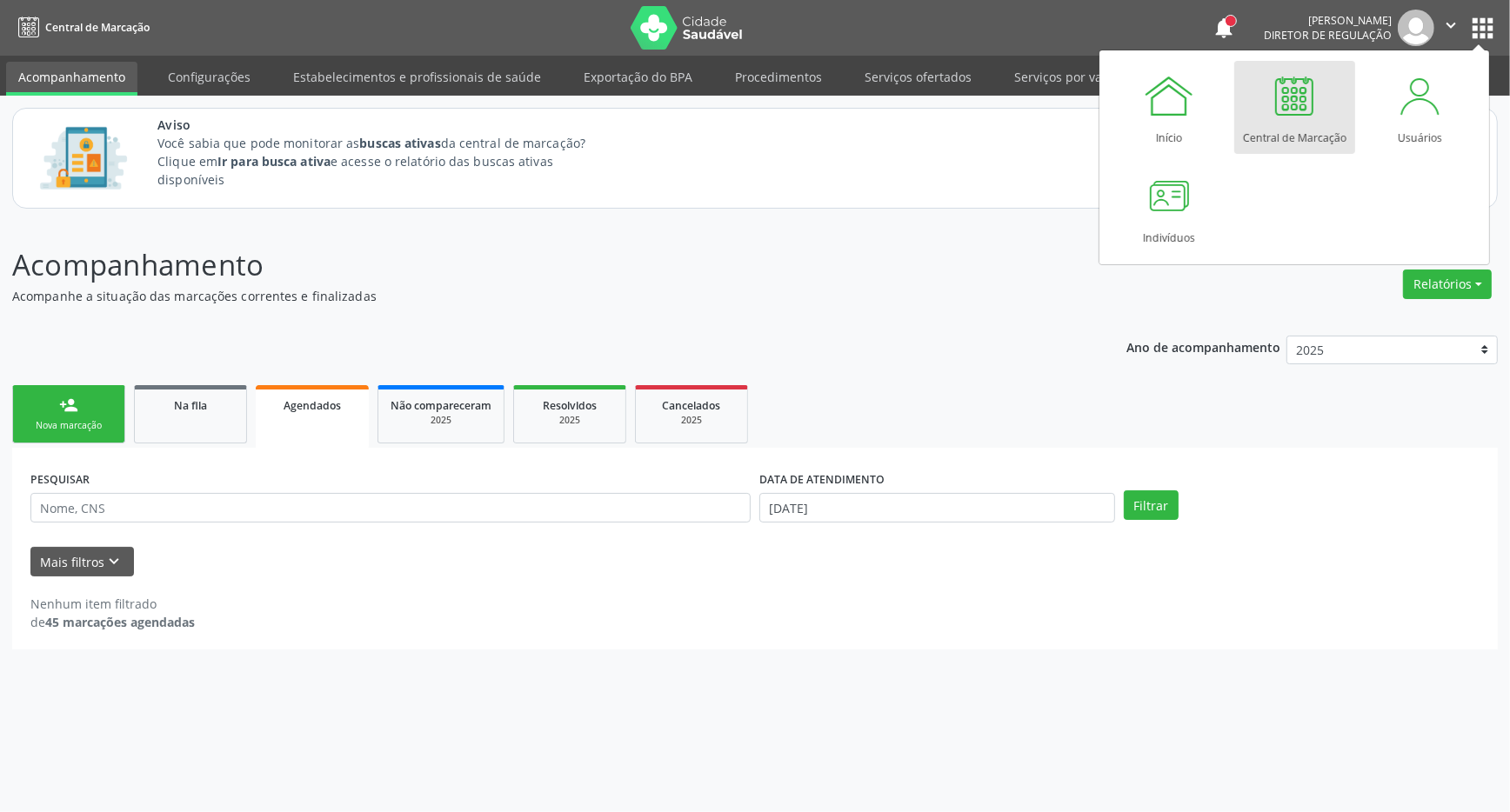
click at [1320, 109] on link "Central de Marcação" at bounding box center [1294, 107] width 121 height 93
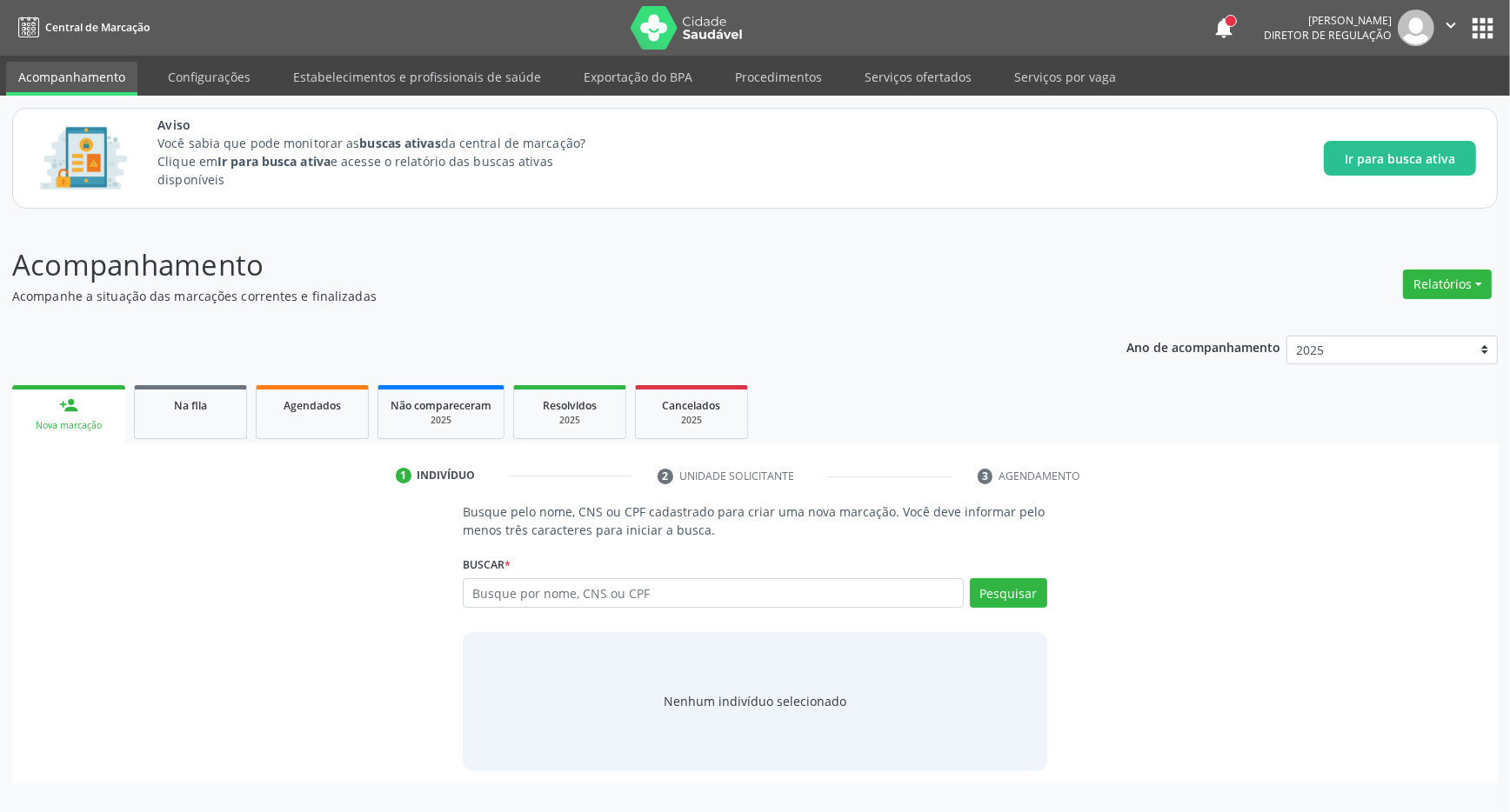
click at [602, 599] on input "text" at bounding box center [713, 593] width 500 height 30
type input "700000281710109"
click at [998, 577] on div "Buscar * Busque por nome, CNS ou CPF Nenhum resultado encontrado para: " " Não …" at bounding box center [755, 585] width 584 height 67
click at [989, 587] on button "Pesquisar" at bounding box center [1008, 593] width 77 height 30
click at [681, 596] on div "700000281710109 Busque por nome, CNS ou CPF" at bounding box center [755, 593] width 584 height 30
